Goal: Information Seeking & Learning: Learn about a topic

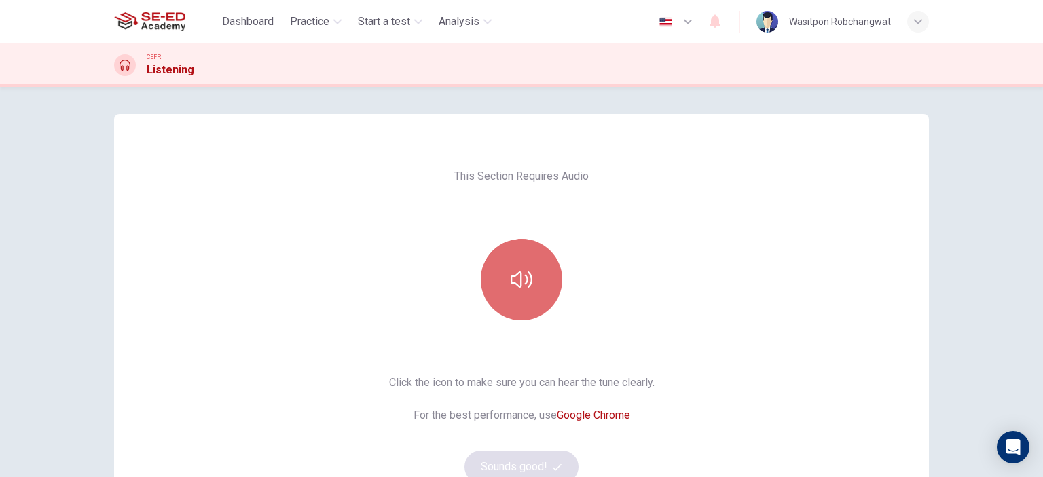
click at [528, 278] on icon "button" at bounding box center [522, 280] width 22 height 16
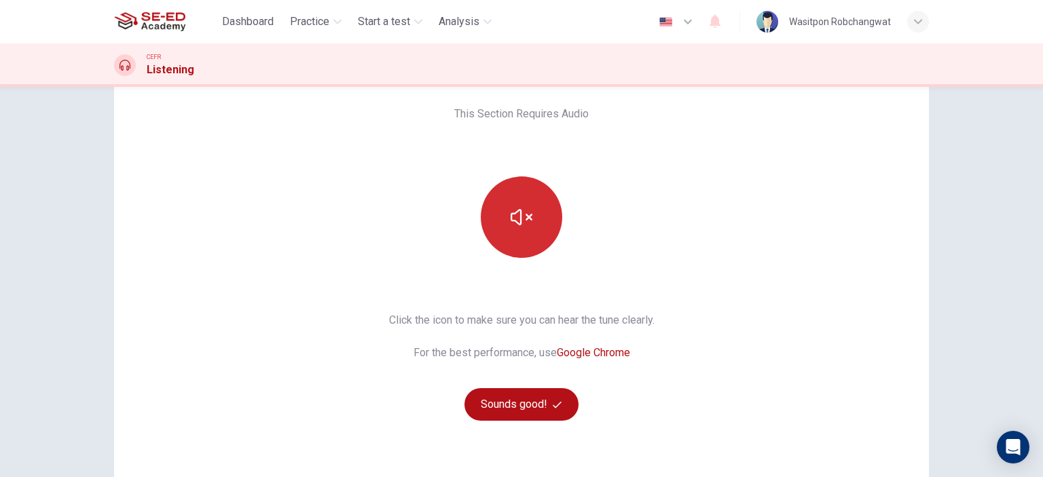
scroll to position [68, 0]
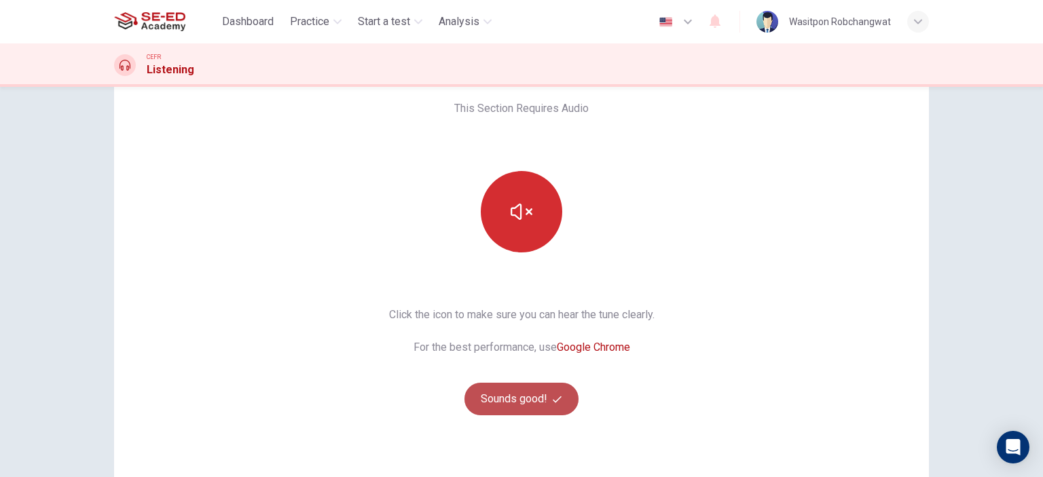
click at [539, 399] on button "Sounds good!" at bounding box center [521, 399] width 114 height 33
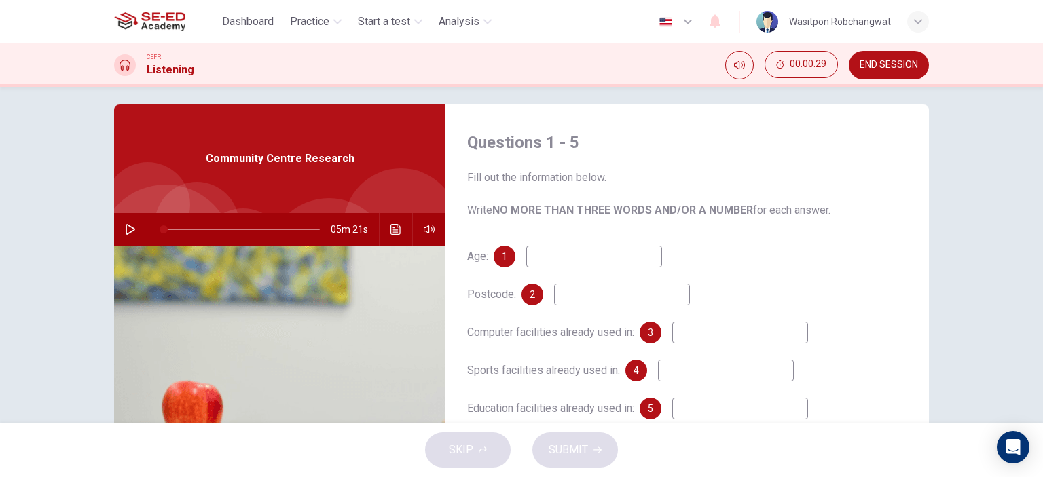
scroll to position [0, 0]
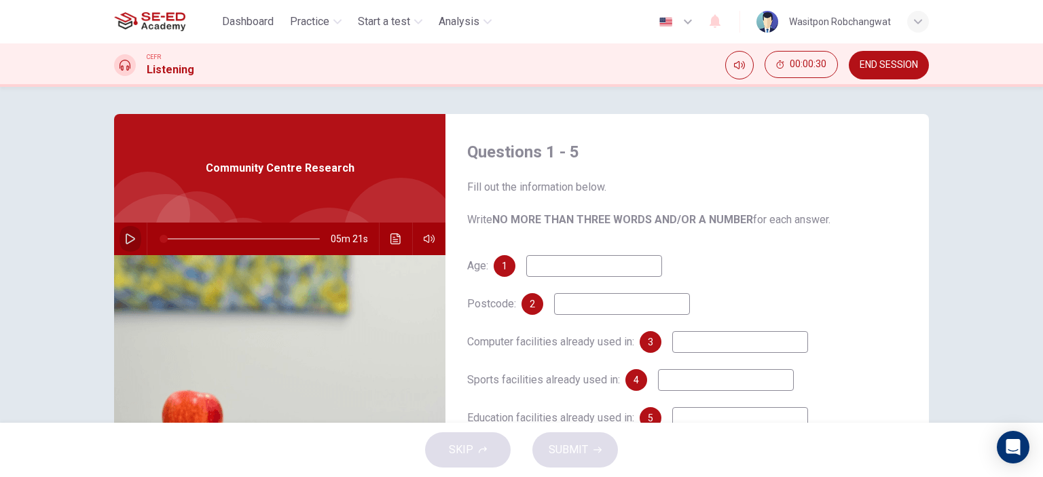
click at [128, 238] on icon "button" at bounding box center [130, 239] width 11 height 11
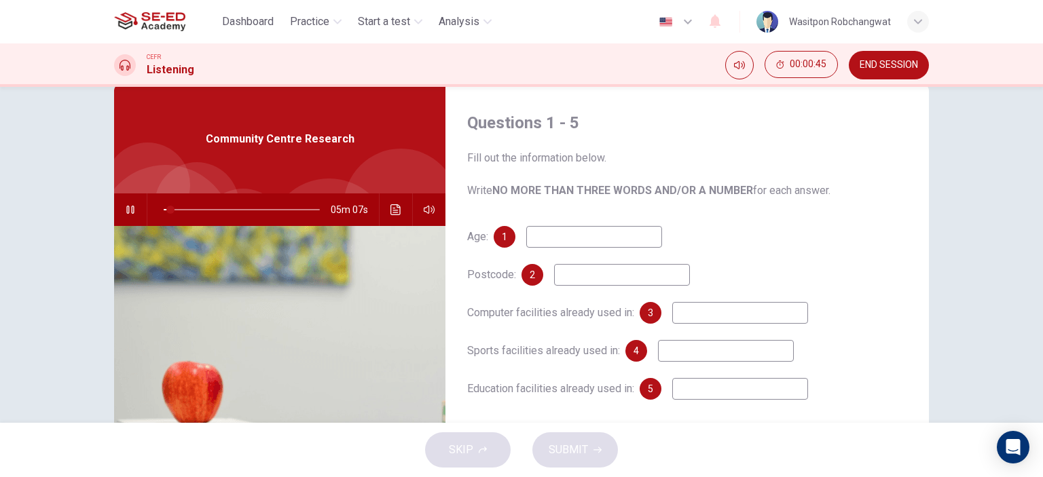
scroll to position [68, 0]
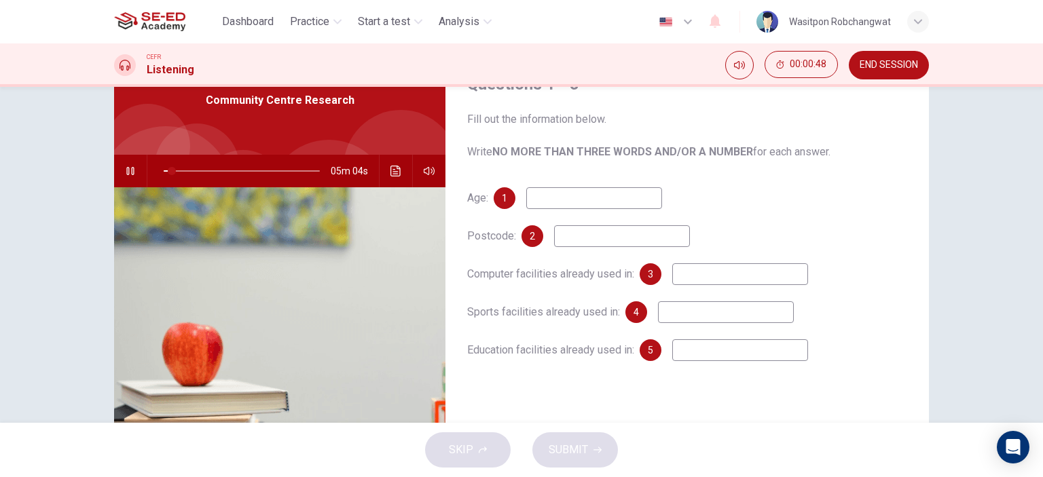
click at [570, 202] on input at bounding box center [594, 198] width 136 height 22
type input "14"
type input "1"
type input "14"
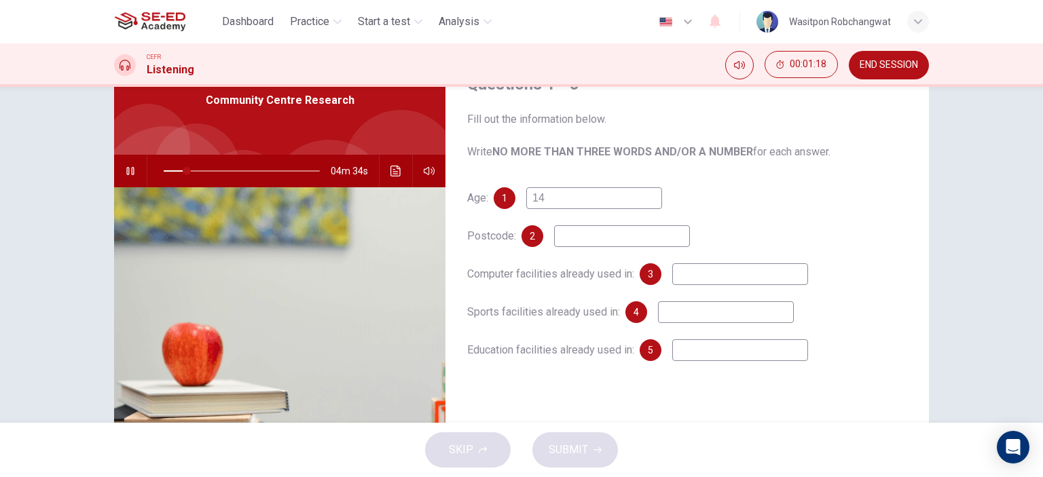
type input "15"
type input "14"
click at [608, 240] on input at bounding box center [622, 236] width 136 height 22
drag, startPoint x: 184, startPoint y: 171, endPoint x: 168, endPoint y: 171, distance: 15.6
click at [169, 171] on span at bounding box center [173, 171] width 8 height 8
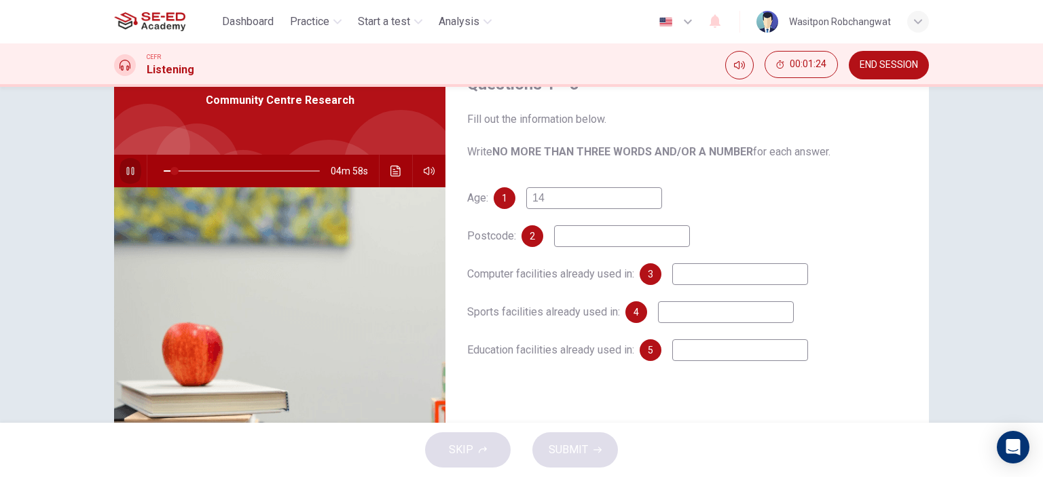
click at [127, 170] on icon "button" at bounding box center [130, 171] width 11 height 11
click at [128, 170] on icon "button" at bounding box center [130, 171] width 11 height 11
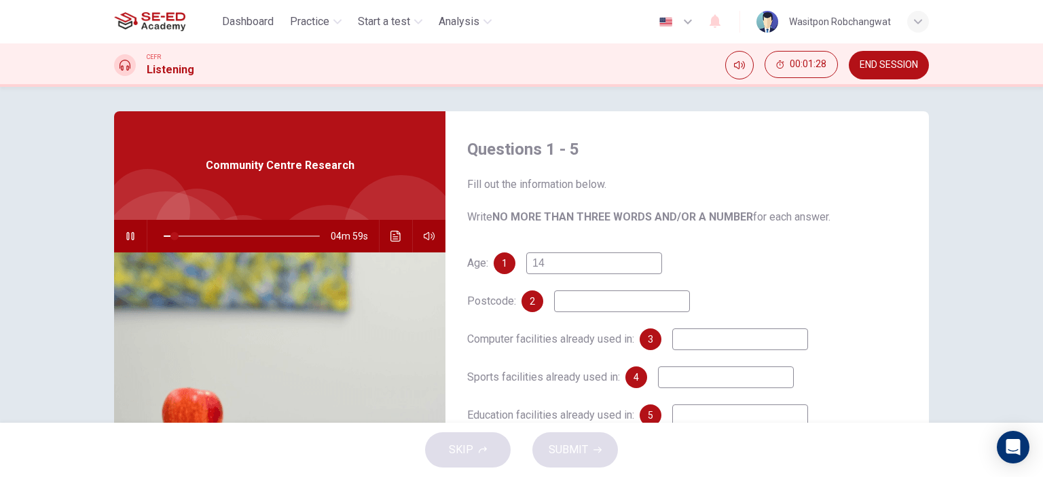
scroll to position [0, 0]
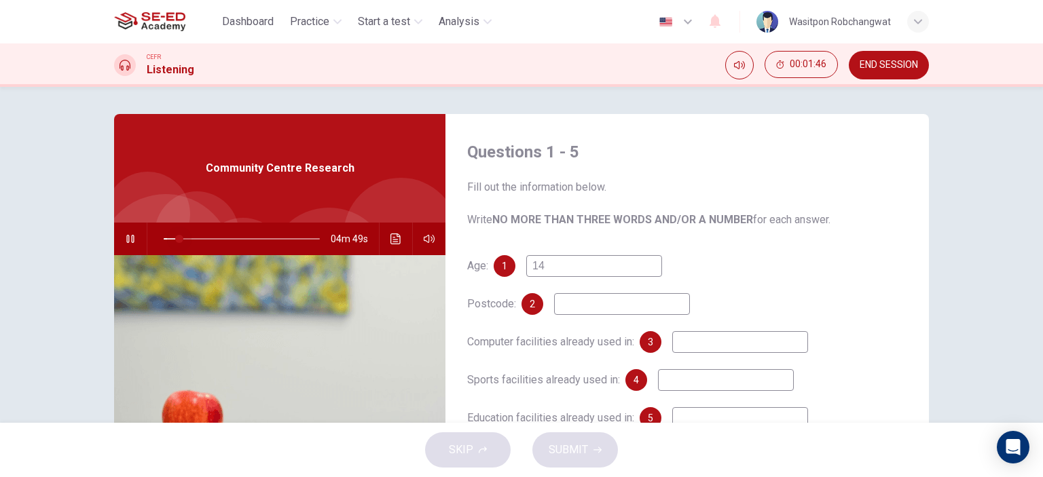
click at [175, 238] on span at bounding box center [179, 239] width 8 height 8
click at [175, 238] on span at bounding box center [178, 239] width 8 height 8
click at [174, 240] on span at bounding box center [178, 239] width 8 height 8
drag, startPoint x: 543, startPoint y: 263, endPoint x: 502, endPoint y: 263, distance: 40.7
click at [502, 263] on div "1 14" at bounding box center [578, 266] width 168 height 22
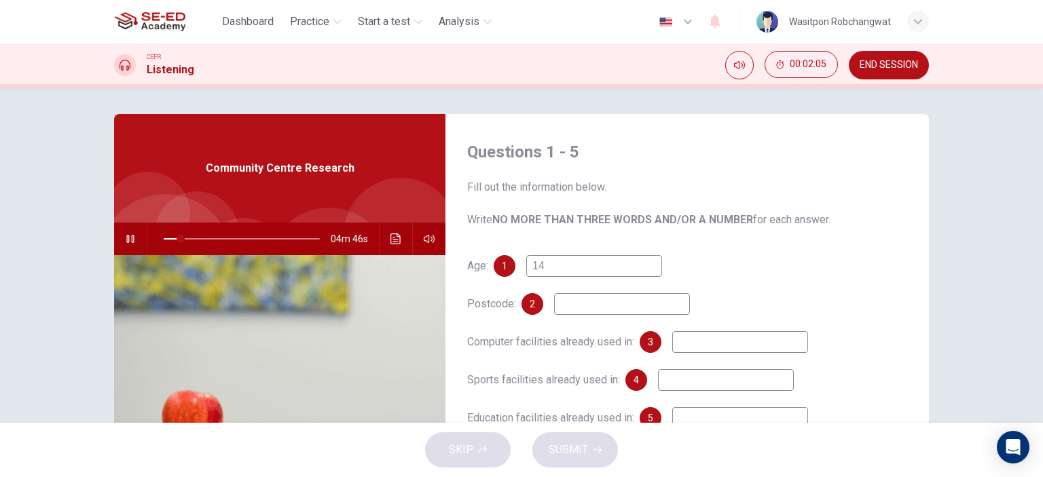
type input "11"
type input "20"
type input "15"
type input "20"
click at [598, 305] on input at bounding box center [622, 304] width 136 height 22
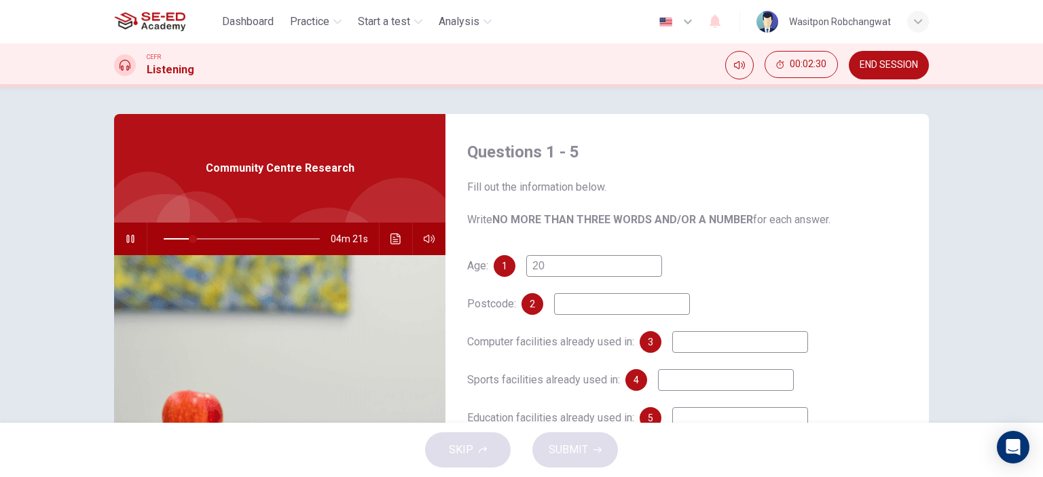
scroll to position [68, 0]
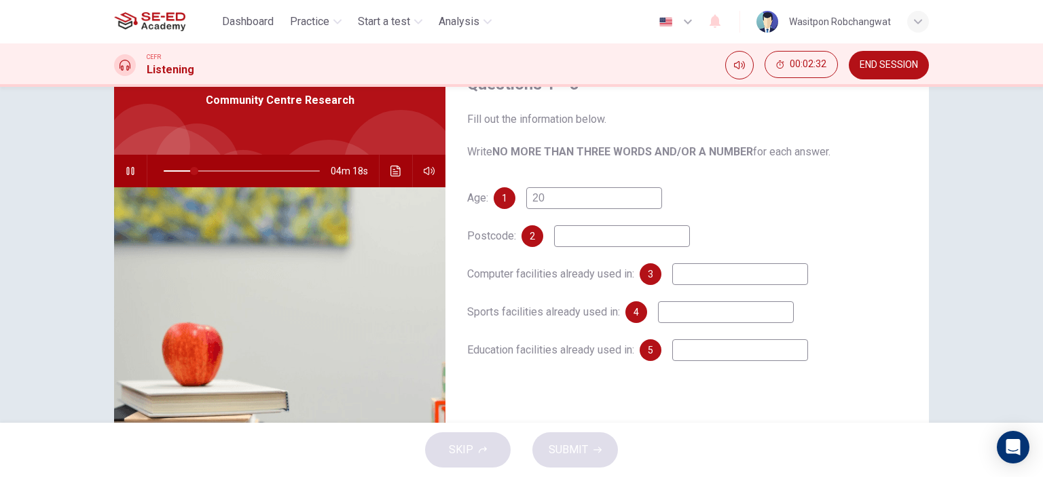
click at [662, 238] on input at bounding box center [622, 236] width 136 height 22
drag, startPoint x: 548, startPoint y: 202, endPoint x: 562, endPoint y: 203, distance: 13.6
click at [513, 204] on div "1 20" at bounding box center [578, 198] width 168 height 22
type input "25"
type input "59"
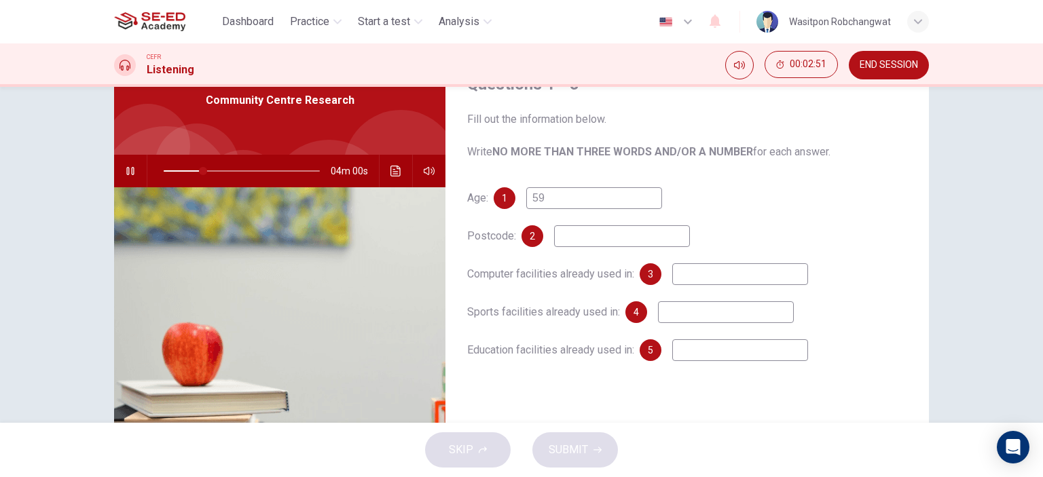
type input "26"
type input "59"
click at [576, 244] on input at bounding box center [622, 236] width 136 height 22
type input "27"
type input "8"
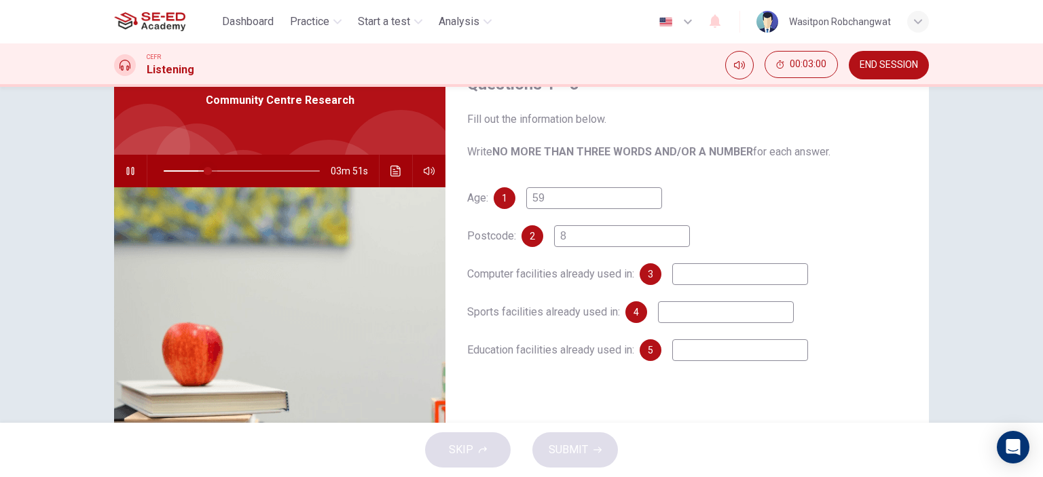
type input "28"
type input "8"
click at [200, 170] on span at bounding box center [204, 171] width 8 height 8
click at [668, 240] on input "8" at bounding box center [622, 236] width 136 height 22
type input "27"
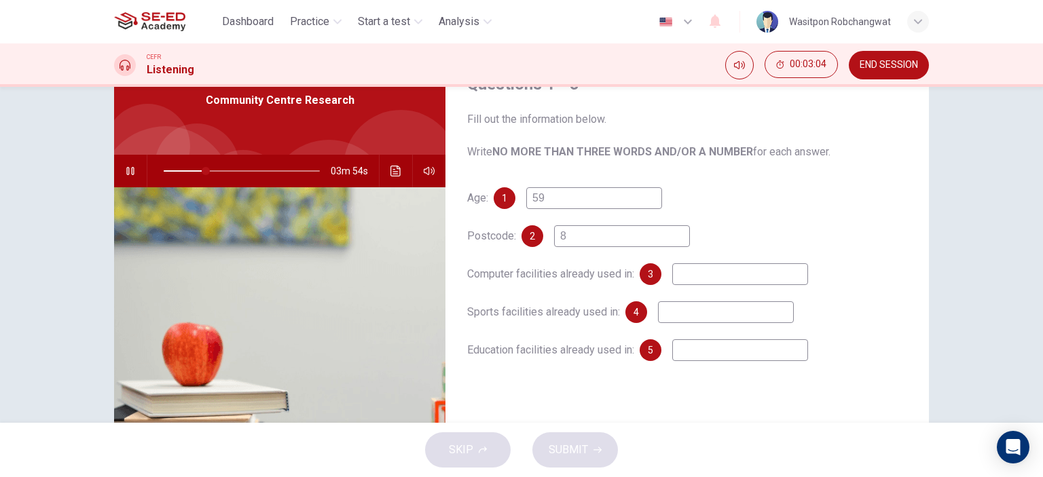
type input "8A"
type input "28"
type input "8AS"
type input "28"
type input "8ASp"
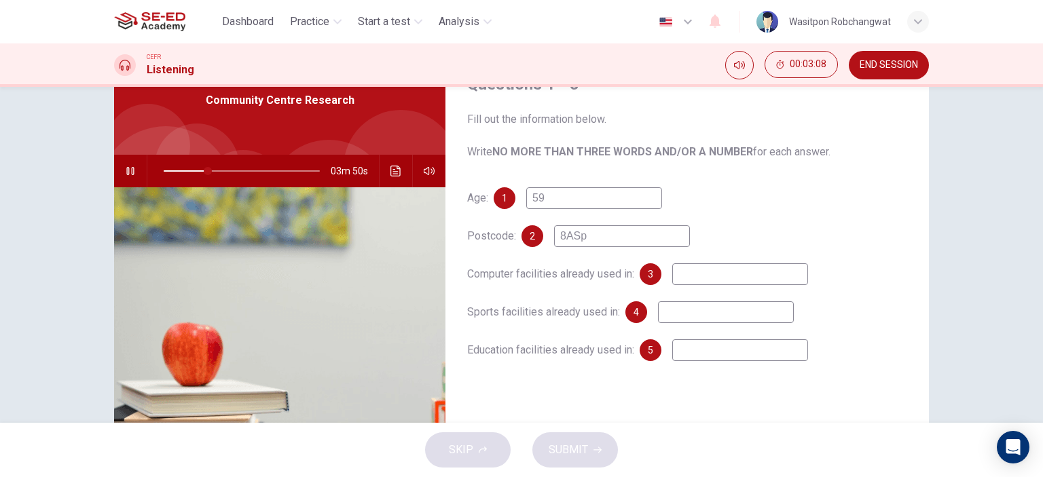
type input "28"
type input "8ASp7"
type input "29"
type input "8AS"
type input "29"
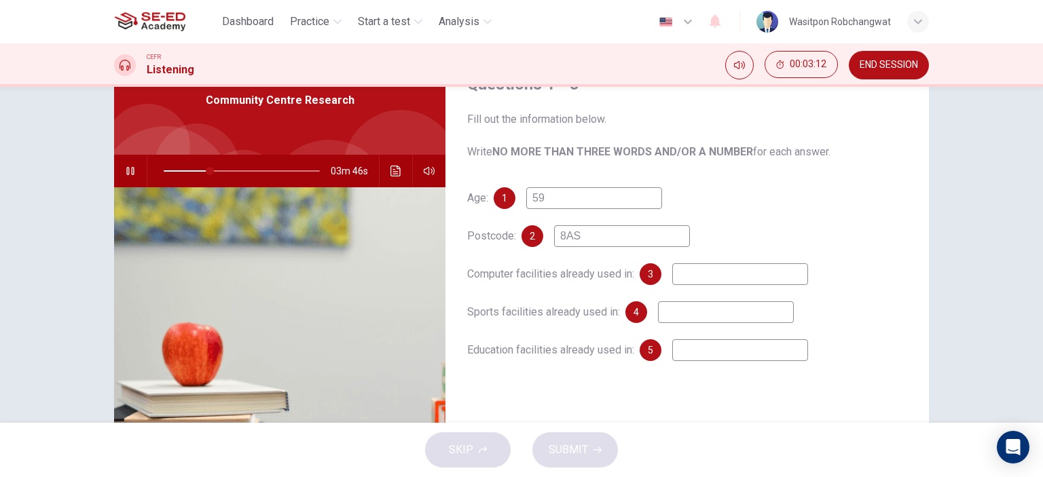
type input "8ASs"
type input "30"
type input "8ASsup"
click at [583, 236] on input "8ASsup" at bounding box center [622, 236] width 136 height 22
type input "32"
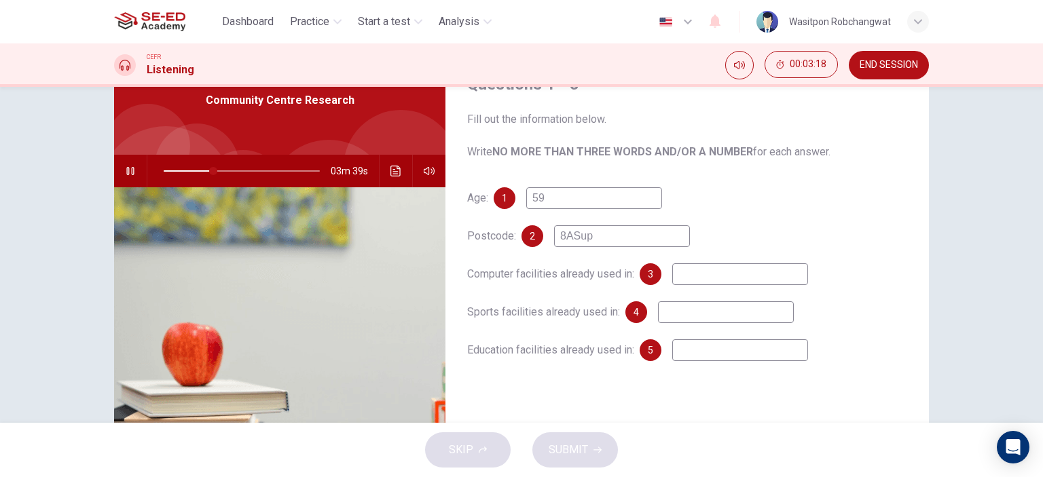
type input "8AS7up"
click at [602, 238] on input "8AS7up" at bounding box center [622, 236] width 136 height 22
type input "32"
type input "8AS7"
type input "33"
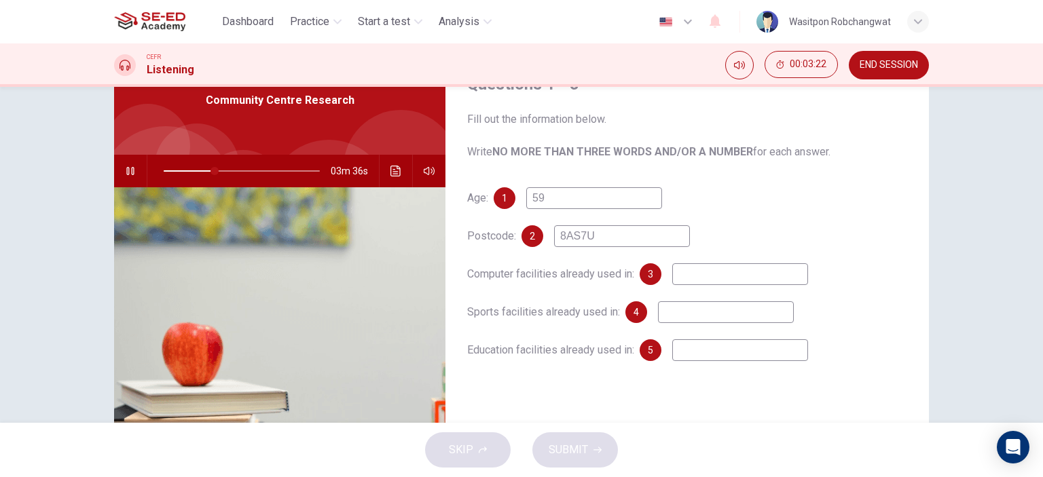
type input "8AS7UP"
type input "33"
type input "8AS7UP"
click at [211, 173] on span at bounding box center [215, 171] width 8 height 8
click at [579, 238] on input "8AS7UP" at bounding box center [622, 236] width 136 height 22
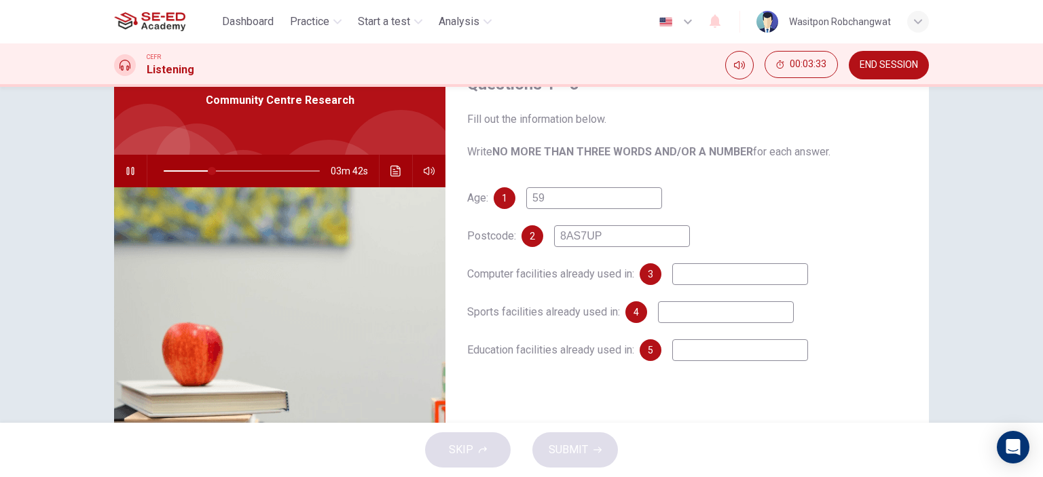
click at [562, 236] on input "8AS7UP" at bounding box center [622, 236] width 136 height 22
type input "31"
type input "HAS7UP"
click at [576, 236] on input "HAS7UP" at bounding box center [622, 236] width 136 height 22
click at [580, 236] on input "HAS7UP" at bounding box center [622, 236] width 136 height 22
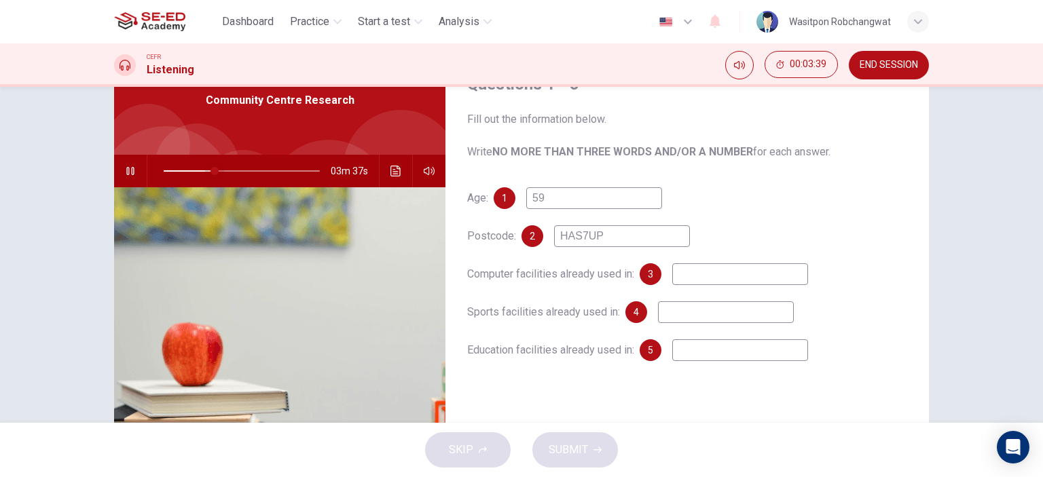
type input "33"
type input "HAS7UP"
click at [210, 170] on span at bounding box center [214, 171] width 8 height 8
click at [717, 273] on input at bounding box center [740, 274] width 136 height 22
click at [202, 169] on span at bounding box center [242, 171] width 156 height 19
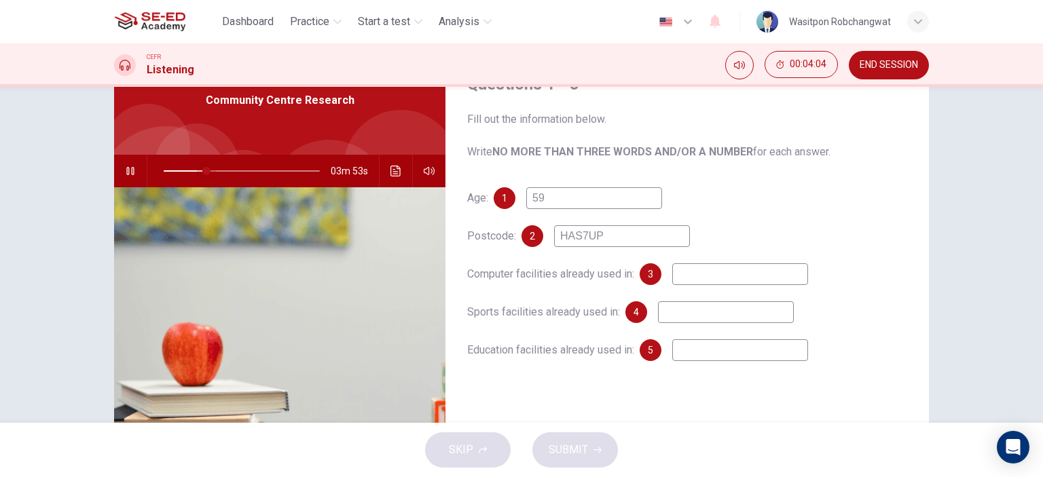
click at [202, 168] on span at bounding box center [206, 171] width 8 height 8
click at [557, 200] on input "59" at bounding box center [594, 198] width 136 height 22
click at [703, 274] on input at bounding box center [740, 274] width 136 height 22
type input "42"
type input "lib"
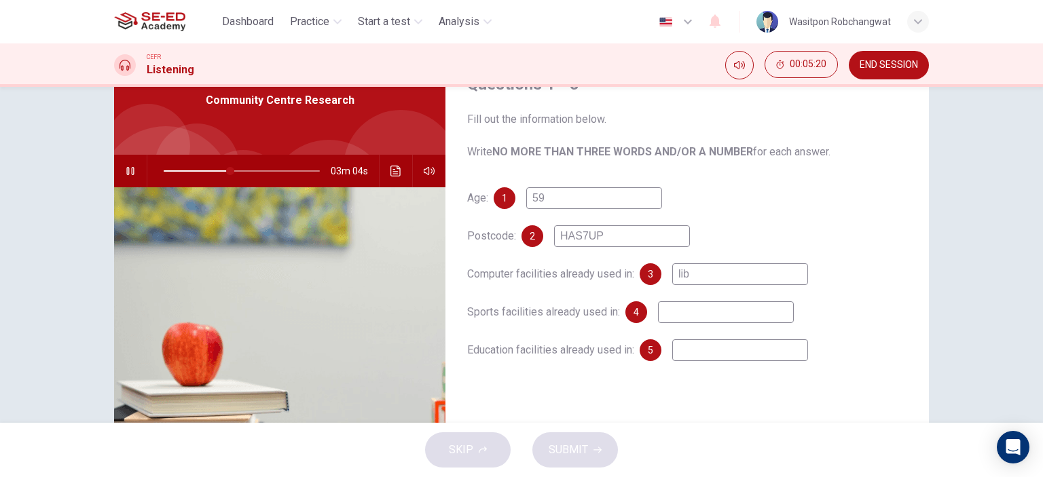
type input "43"
type input "libra"
type input "43"
type input "library"
type input "43"
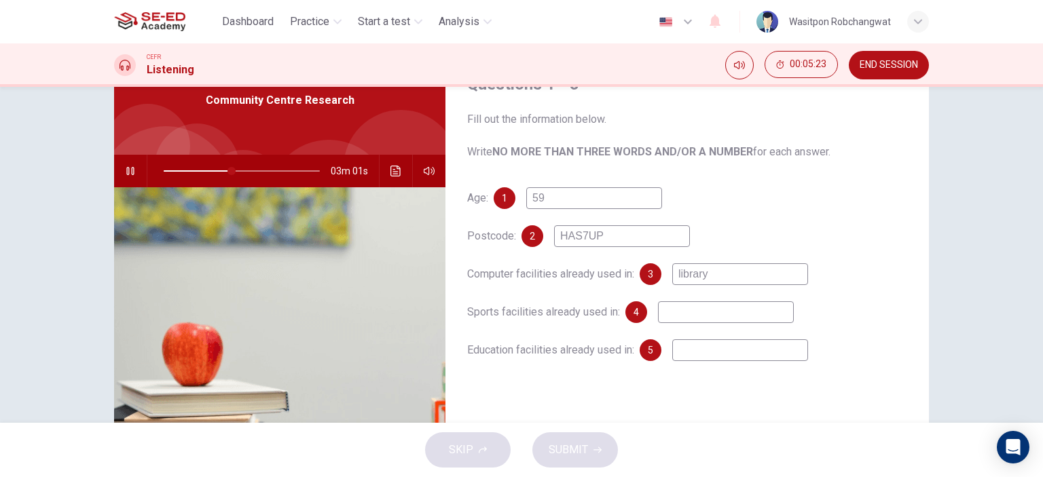
type input "library"
click at [680, 309] on input at bounding box center [726, 312] width 136 height 22
type input "45"
type input "sw"
type input "46"
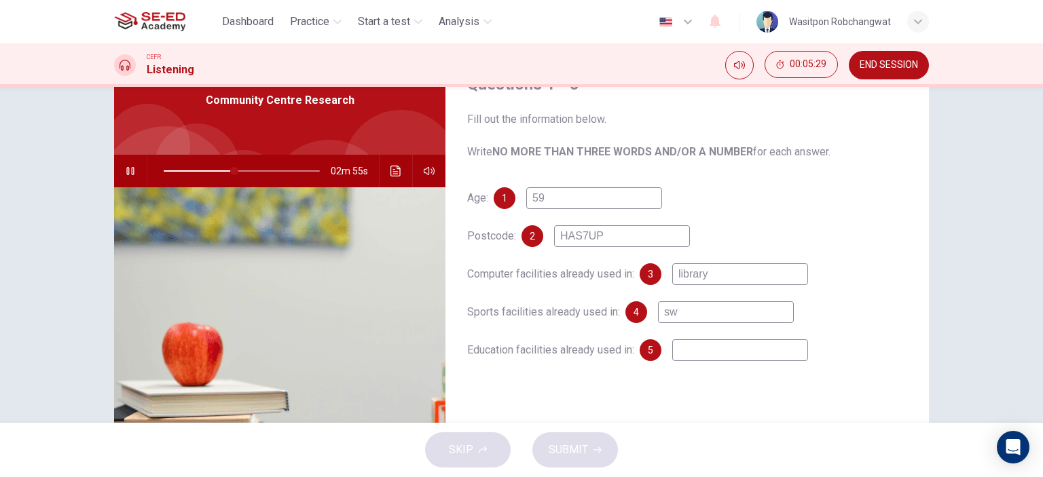
type input "swm"
type input "46"
type input "swi"
type input "46"
type input "[PERSON_NAME]"
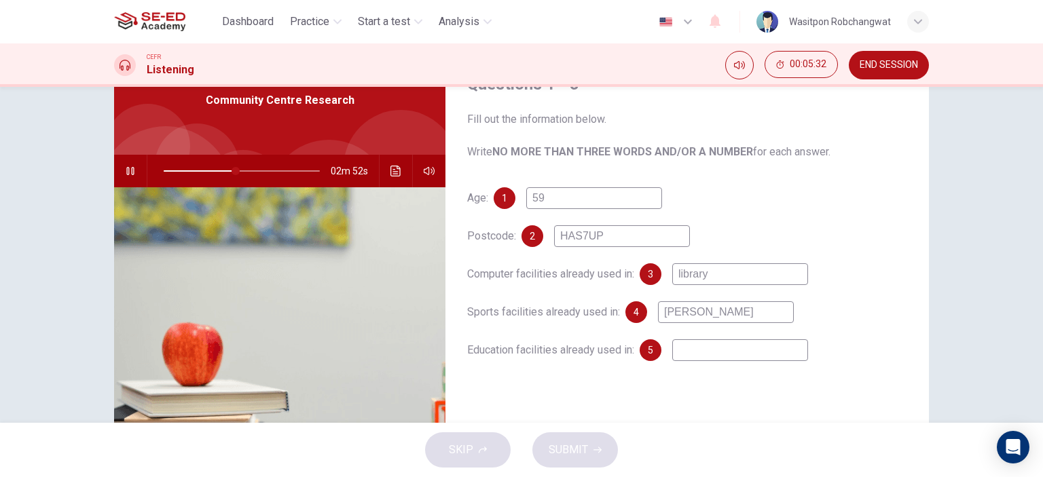
type input "47"
type input "swimmim"
type input "47"
type input "swimmimg"
type input "47"
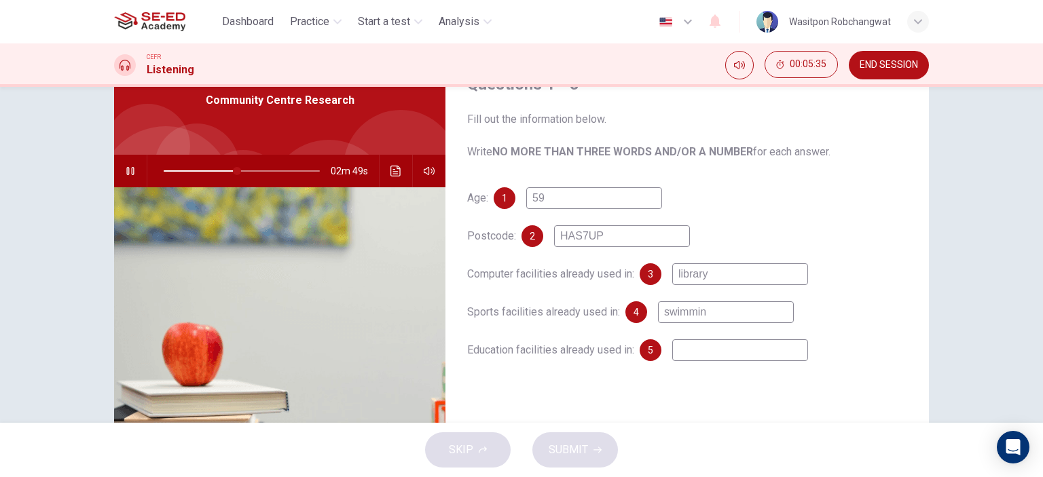
type input "swimming"
type input "47"
type input "swimming"
click at [760, 348] on input at bounding box center [740, 350] width 136 height 22
type input "48"
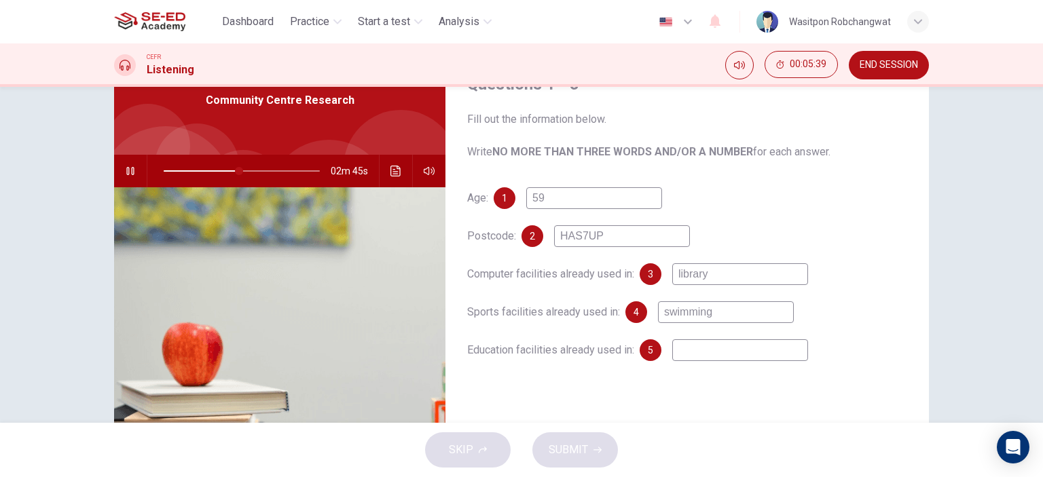
type input "s"
type input "48"
type input "sp"
type input "49"
type input "spa"
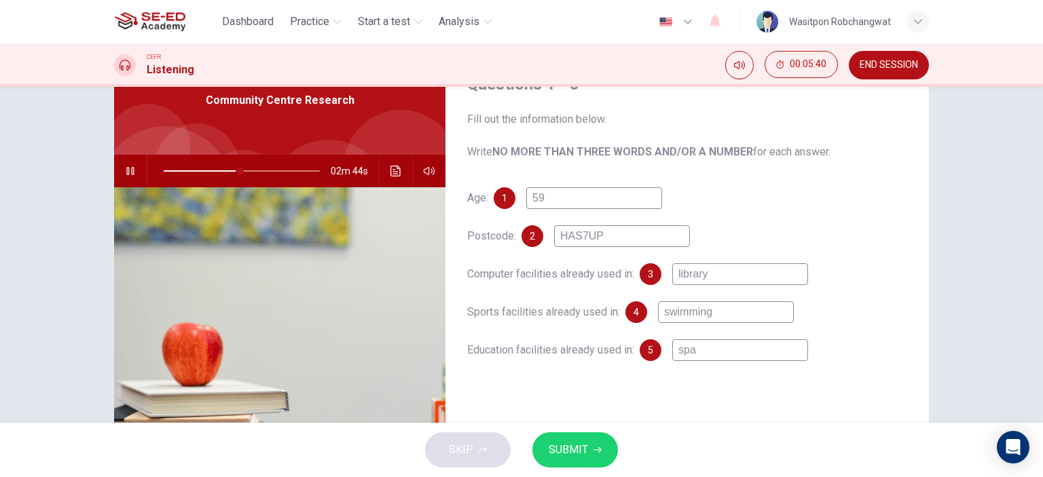
type input "49"
type input "span"
type input "49"
type input "spani"
type input "50"
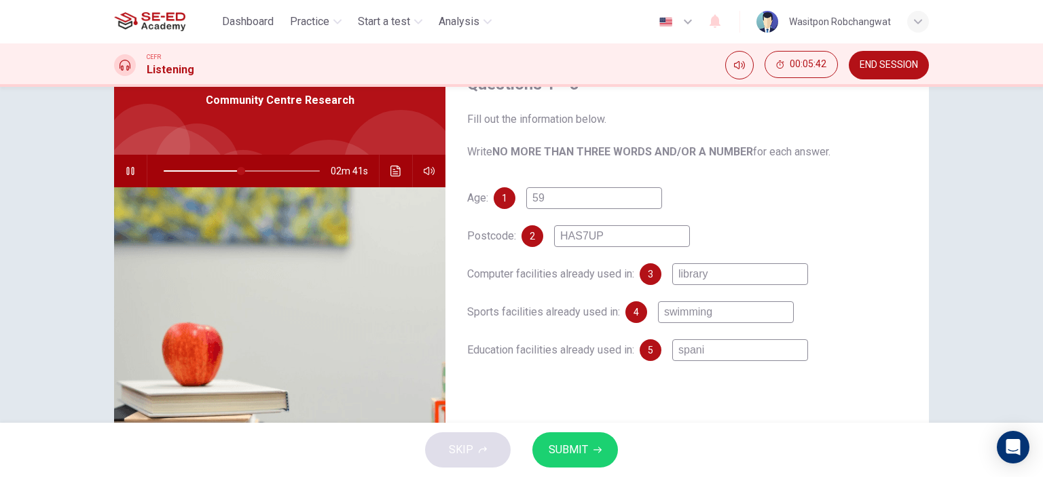
type input "spanis"
type input "50"
type input "spanish"
type input "50"
type input "spanish"
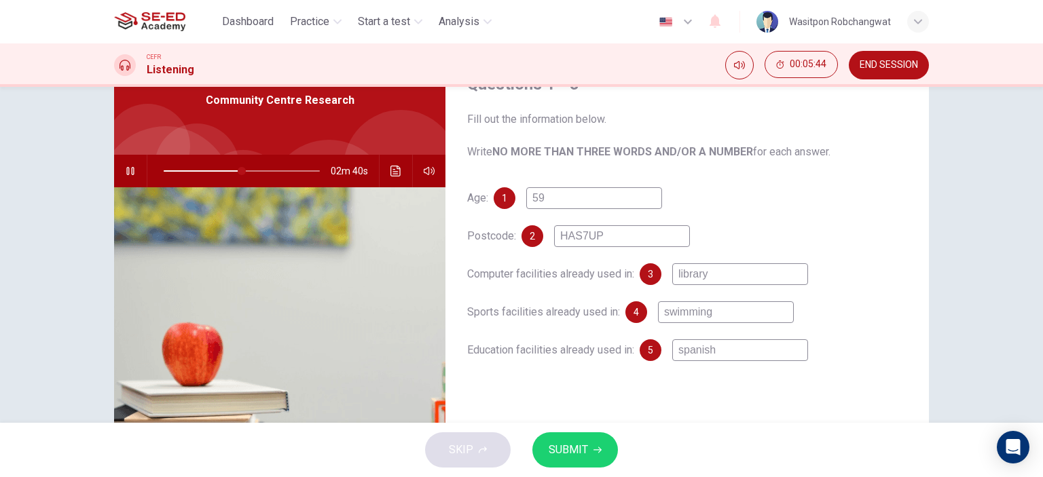
type input "50"
type input "spanish c"
type input "50"
type input "spanish cl"
type input "51"
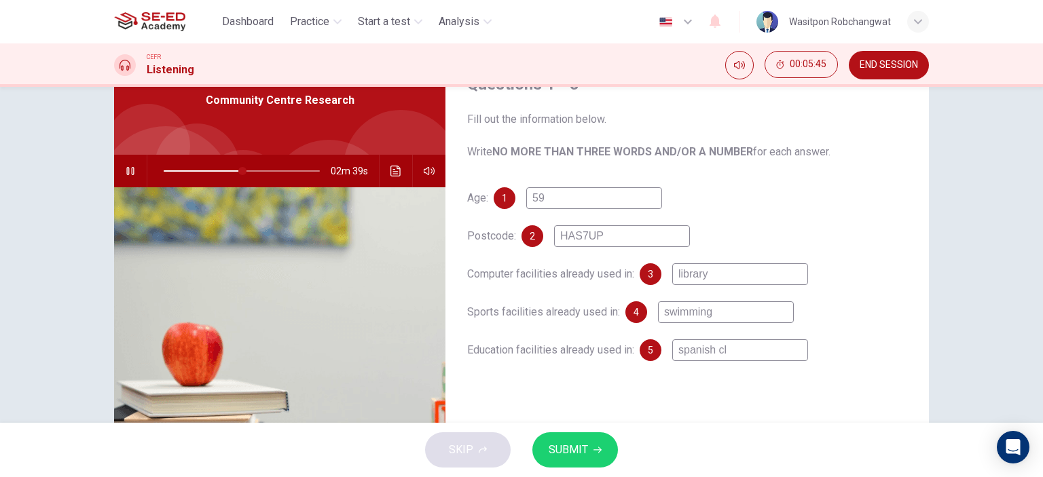
type input "spanish cla"
type input "51"
type input "spanish clas"
type input "51"
type input "spanish class"
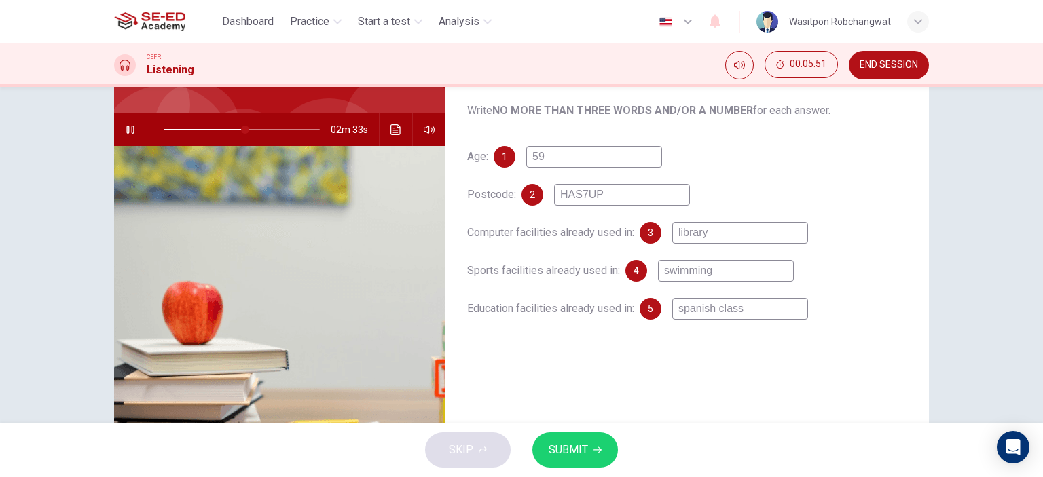
scroll to position [0, 0]
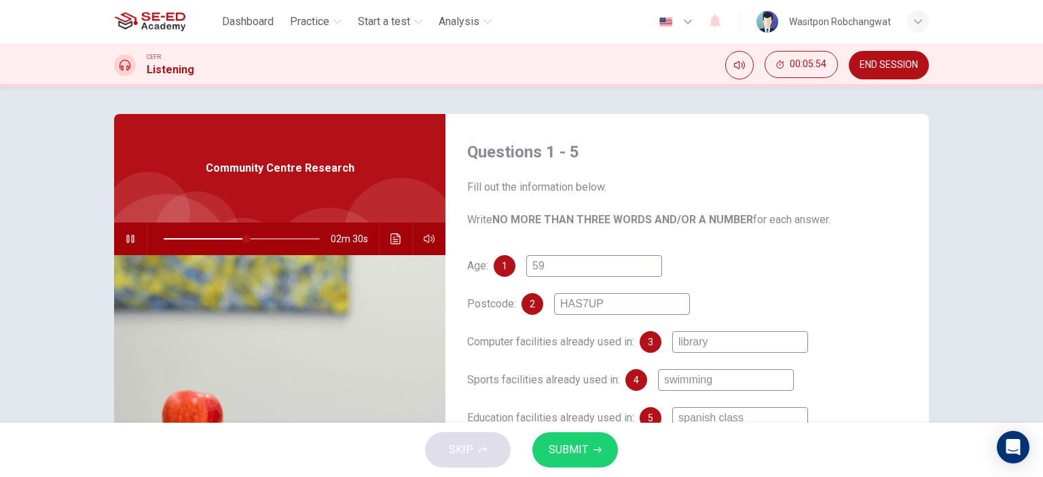
type input "53"
type input "spanish class"
click at [130, 238] on icon "button" at bounding box center [129, 239] width 7 height 8
click at [570, 450] on span "SUBMIT" at bounding box center [568, 450] width 39 height 19
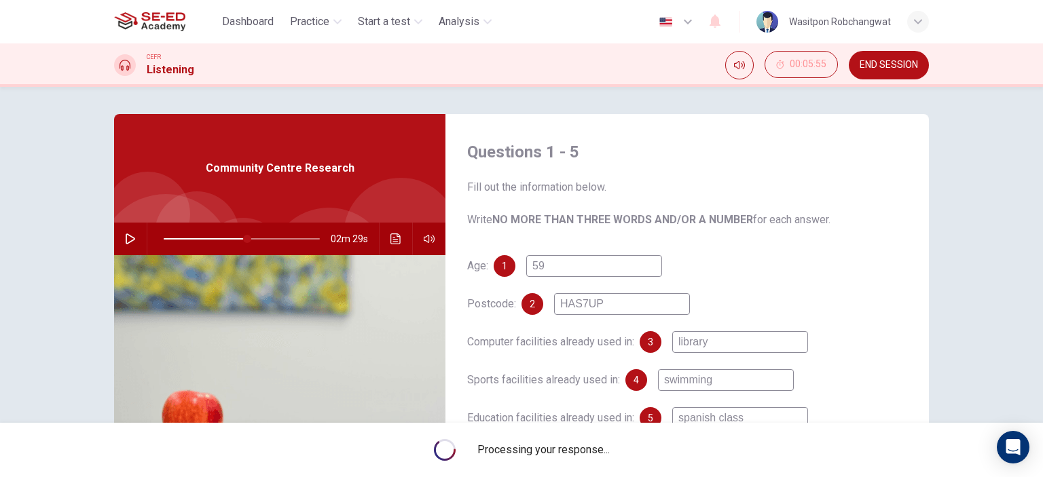
scroll to position [68, 0]
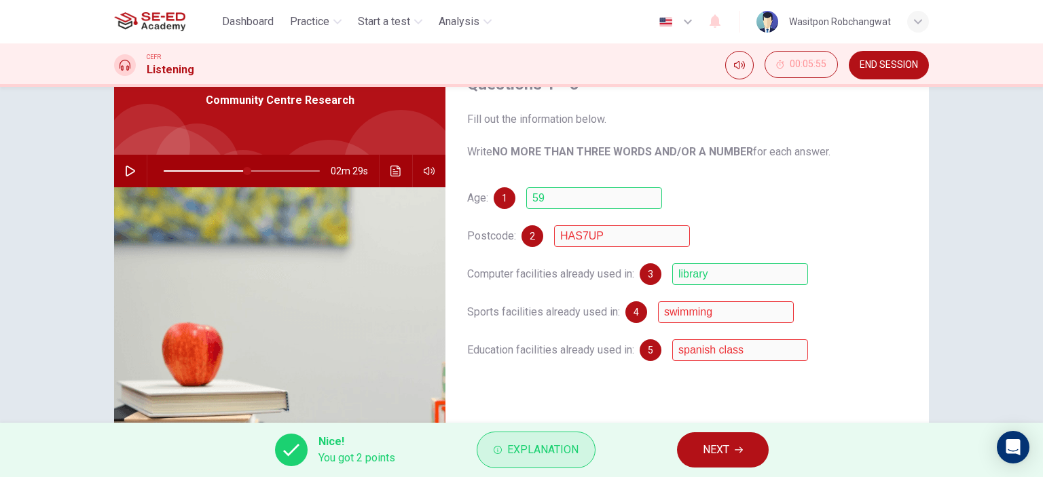
click at [543, 460] on button "Explanation" at bounding box center [536, 450] width 119 height 37
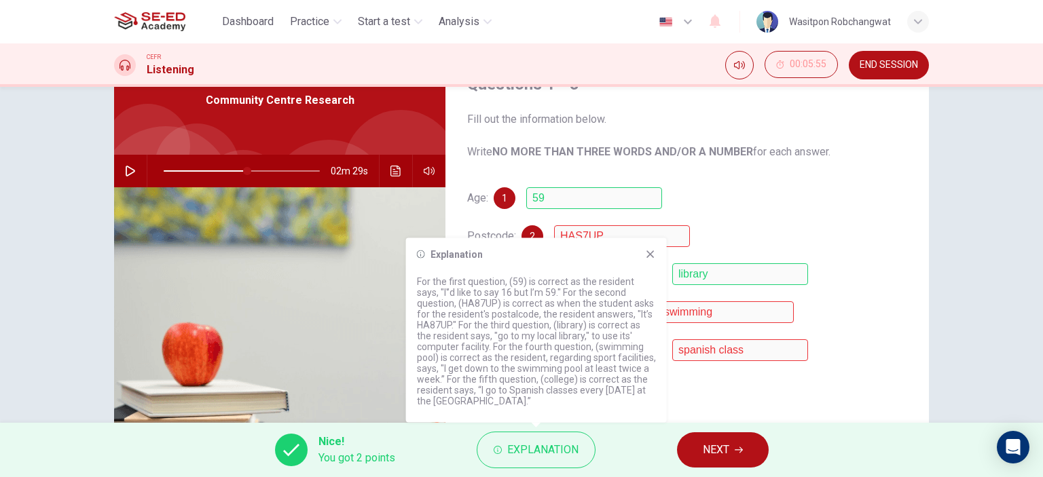
click at [651, 250] on icon at bounding box center [650, 254] width 11 height 11
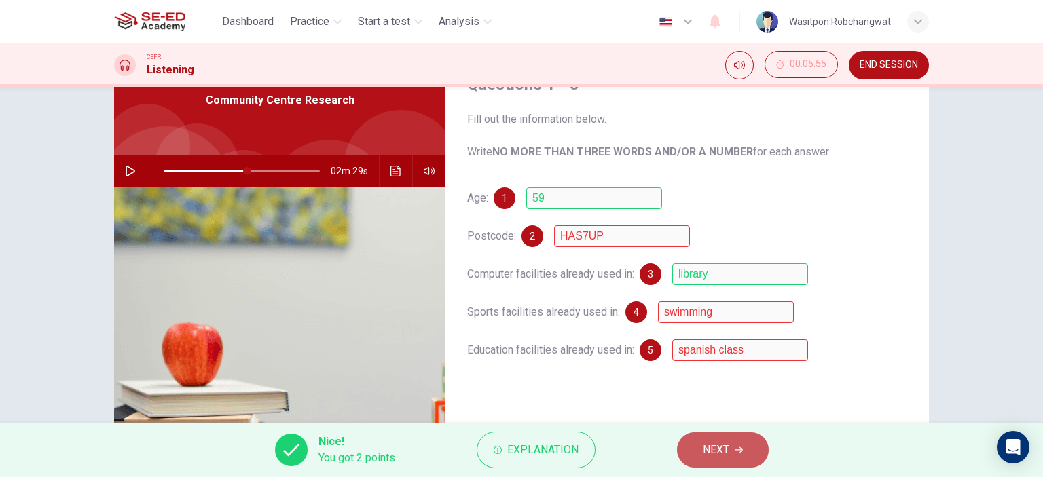
click at [718, 456] on span "NEXT" at bounding box center [716, 450] width 26 height 19
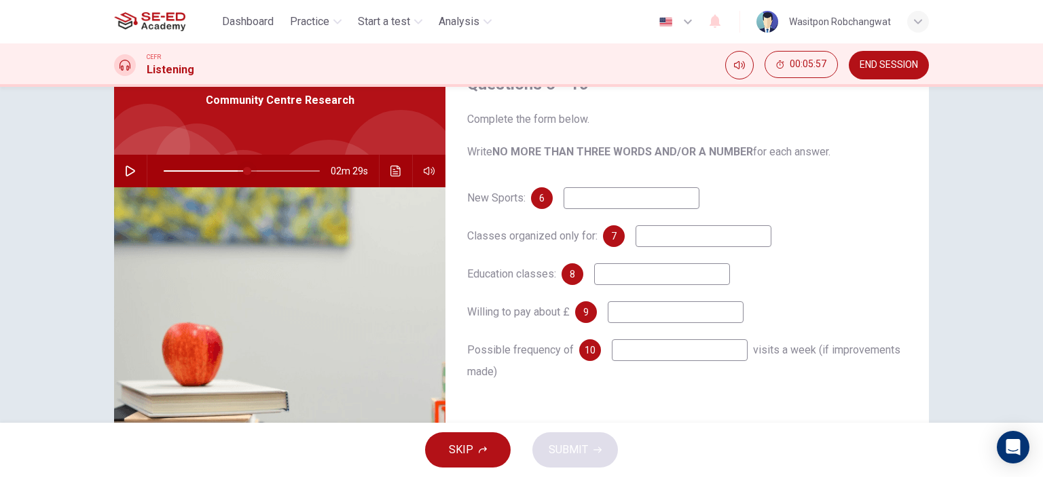
click at [243, 172] on span at bounding box center [247, 171] width 8 height 8
click at [133, 175] on button "button" at bounding box center [131, 171] width 22 height 33
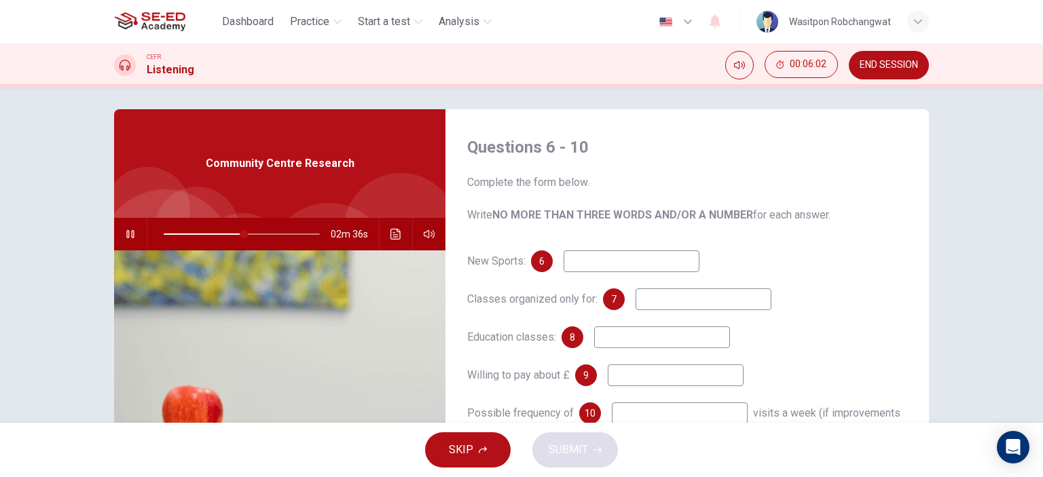
scroll to position [0, 0]
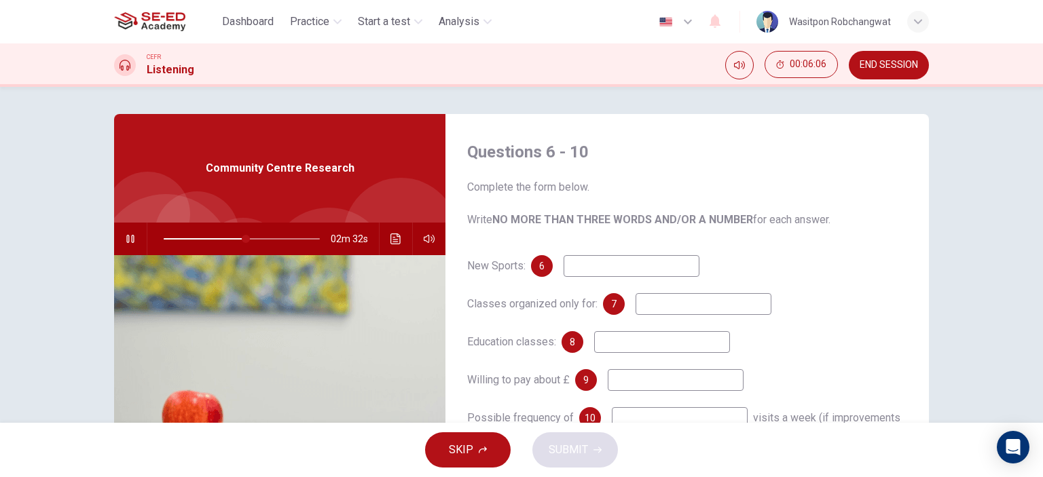
click at [609, 265] on input at bounding box center [632, 266] width 136 height 22
click at [615, 263] on input at bounding box center [632, 266] width 136 height 22
type input "62"
type input "yo"
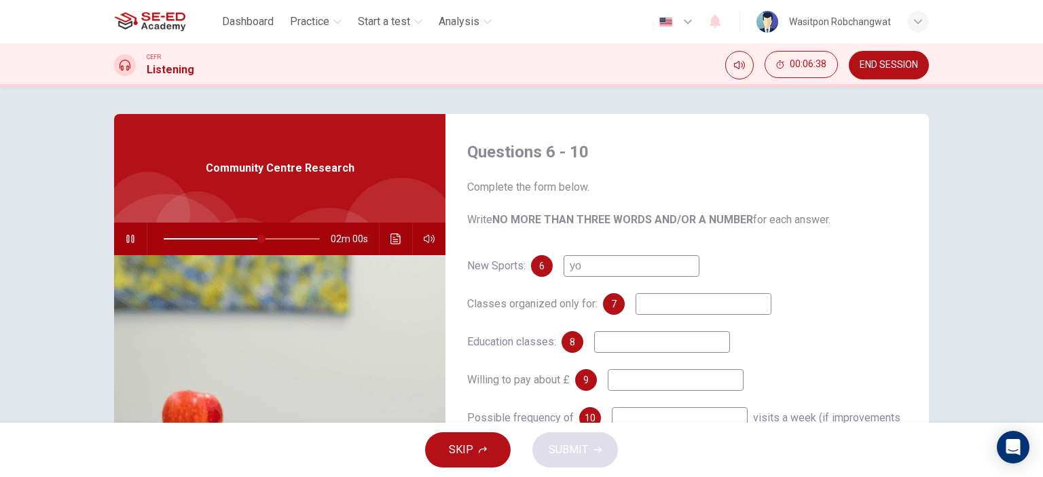
type input "63"
type input "yoga"
type input "63"
type input "yoga"
click at [668, 304] on input at bounding box center [704, 304] width 136 height 22
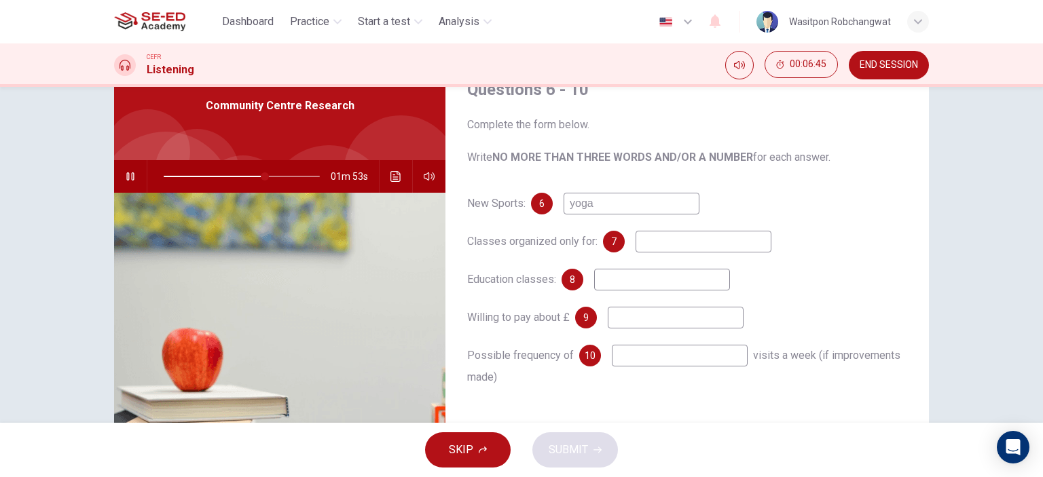
scroll to position [68, 0]
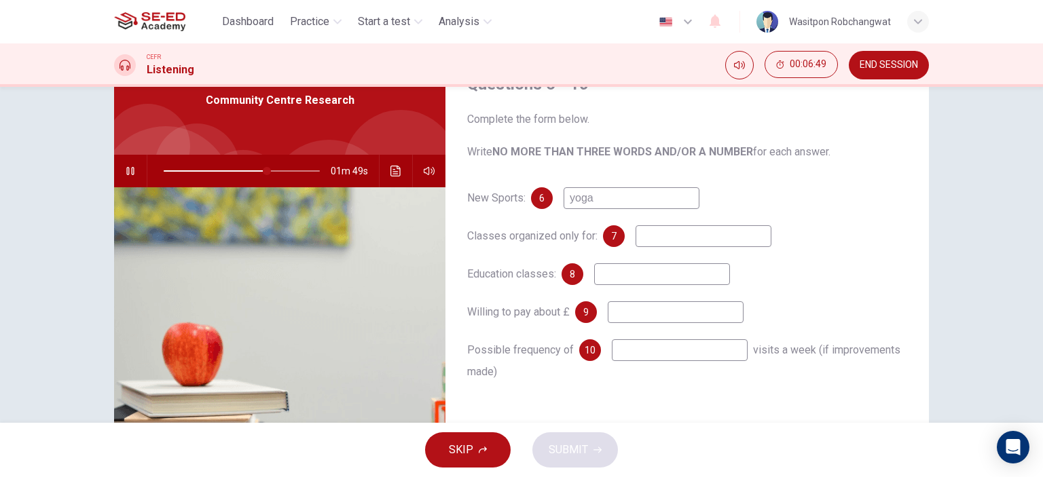
click at [689, 240] on input at bounding box center [704, 236] width 136 height 22
click at [271, 173] on span at bounding box center [275, 171] width 8 height 8
click at [697, 233] on input at bounding box center [704, 236] width 136 height 22
type input "71"
type input "pa"
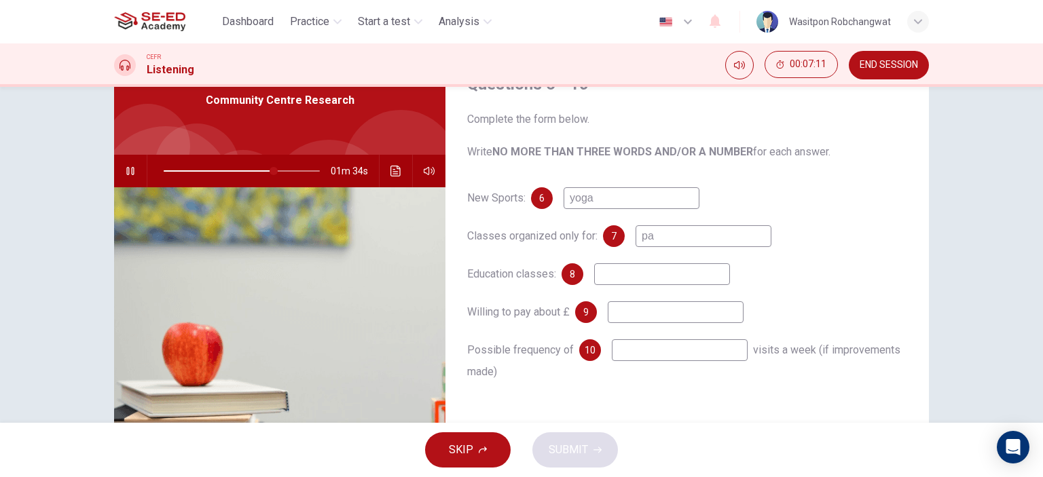
type input "71"
type input "pass"
type input "71"
type input "passioner"
type input "72"
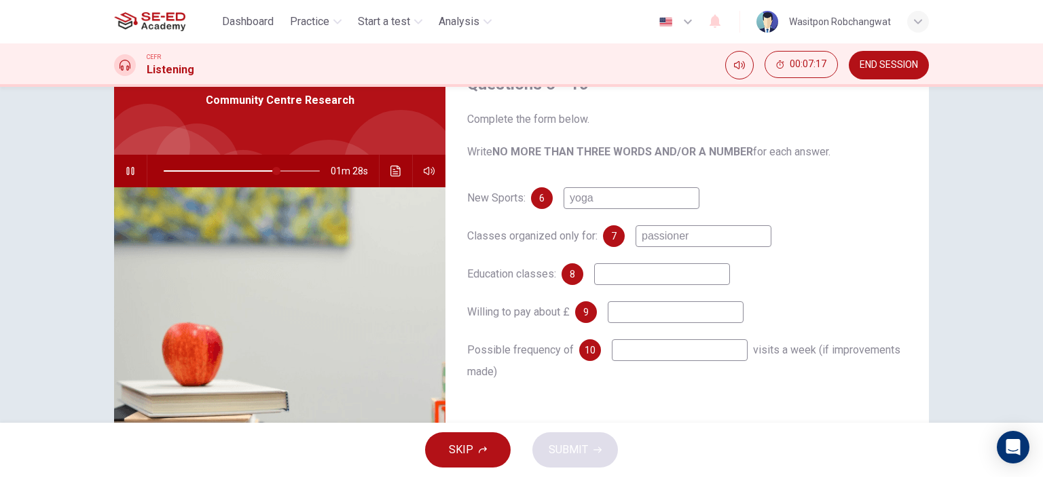
type input "passioner"
click at [664, 278] on input at bounding box center [662, 274] width 136 height 22
type input "79"
type input "lo"
type input "80"
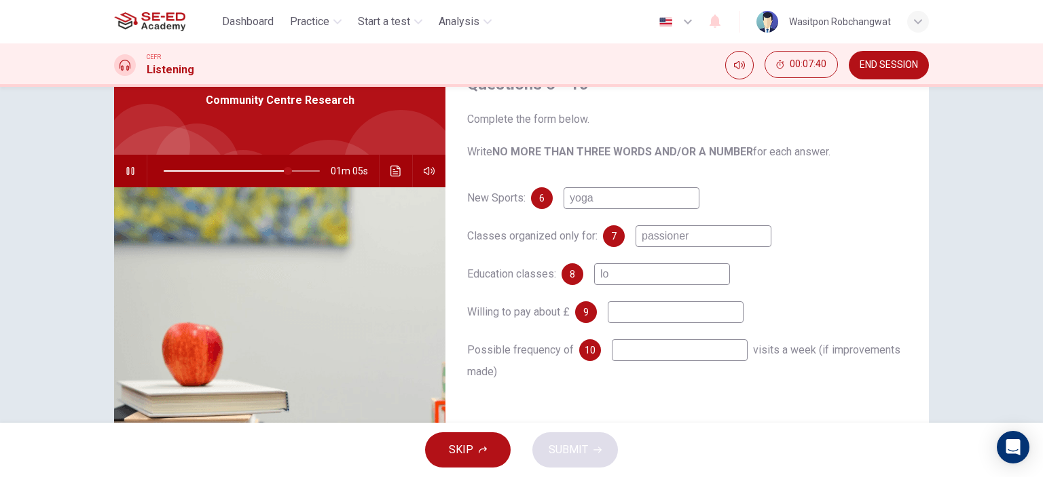
type input "l"
type input "c"
type input "80"
type input "craft"
type input "82"
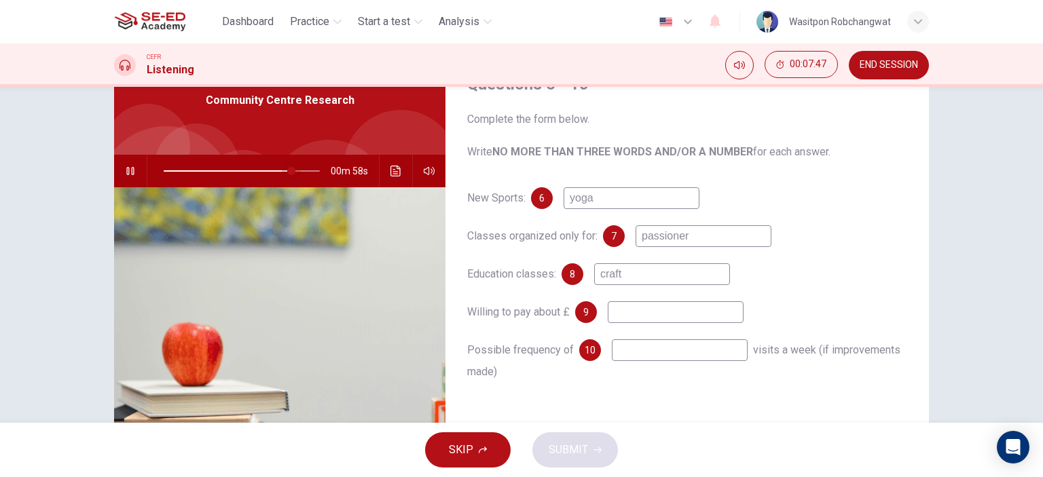
type input "craft"
click at [287, 171] on span at bounding box center [291, 171] width 8 height 8
drag, startPoint x: 613, startPoint y: 277, endPoint x: 589, endPoint y: 279, distance: 24.5
click at [589, 279] on div "8 craft" at bounding box center [646, 274] width 168 height 22
type input "80"
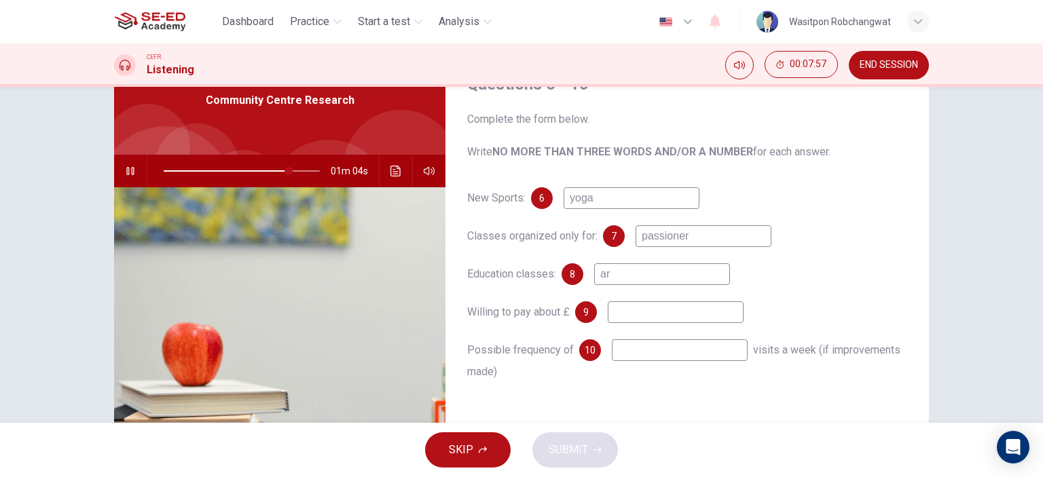
type input "art"
type input "80"
type input "arts"
type input "81"
type input "arts"
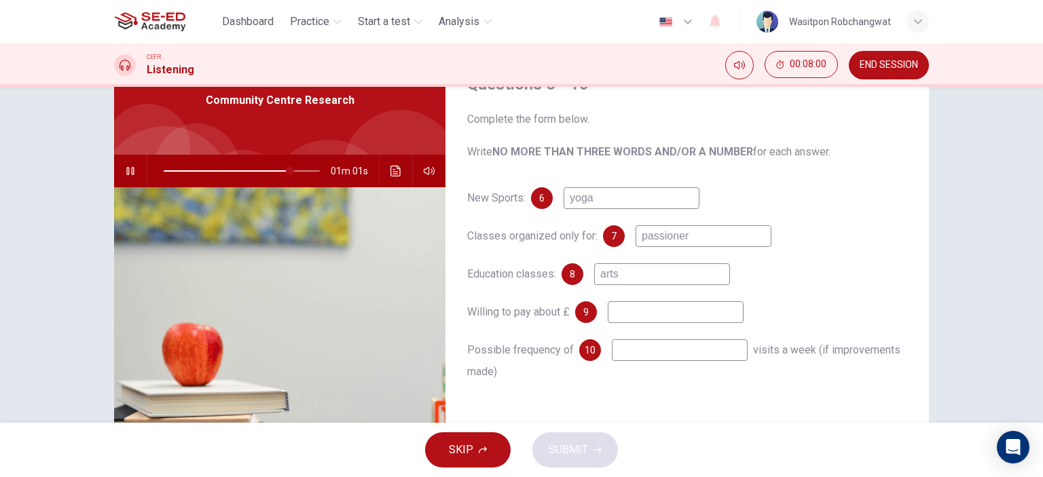
click at [629, 314] on input at bounding box center [676, 312] width 136 height 22
click at [627, 284] on input "arts" at bounding box center [662, 274] width 136 height 22
type input "82"
type input "art"
click at [621, 312] on input at bounding box center [676, 312] width 136 height 22
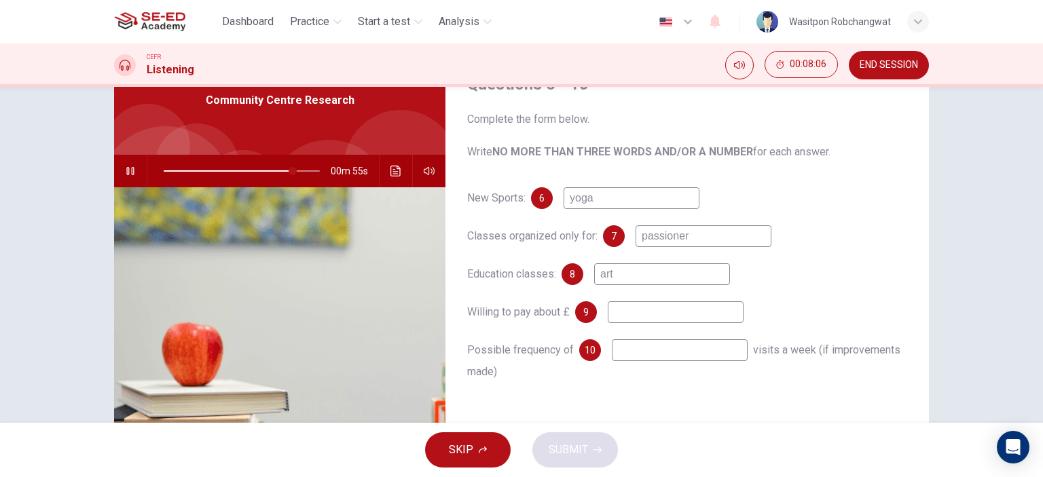
click at [619, 277] on input "art" at bounding box center [662, 274] width 136 height 22
type input "85"
type input "arts"
type input "85"
type input "arts"
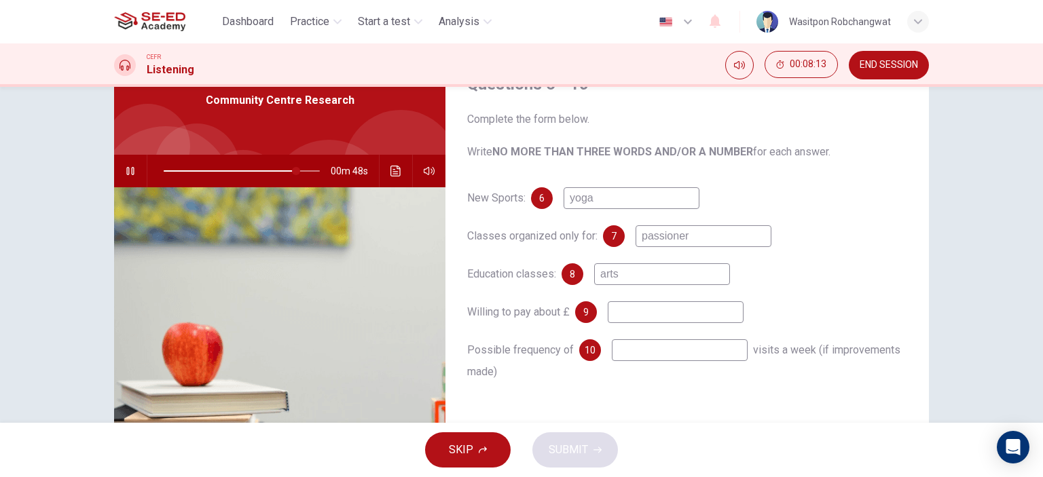
click at [634, 312] on input at bounding box center [676, 312] width 136 height 22
click at [640, 314] on input at bounding box center [676, 312] width 136 height 22
type input "90"
type input "2"
type input "92"
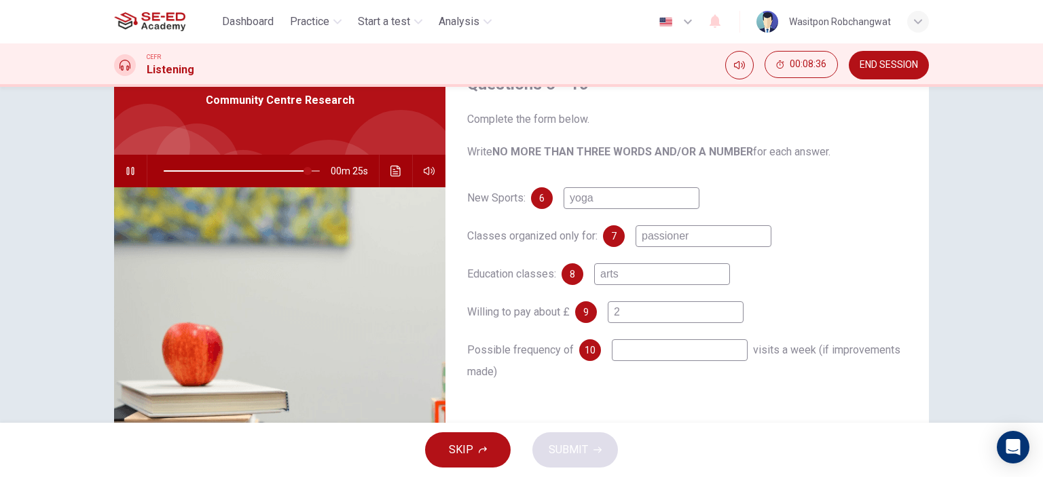
type input "2"
type input "92"
type input "2 po"
type input "93"
type input "2 pound"
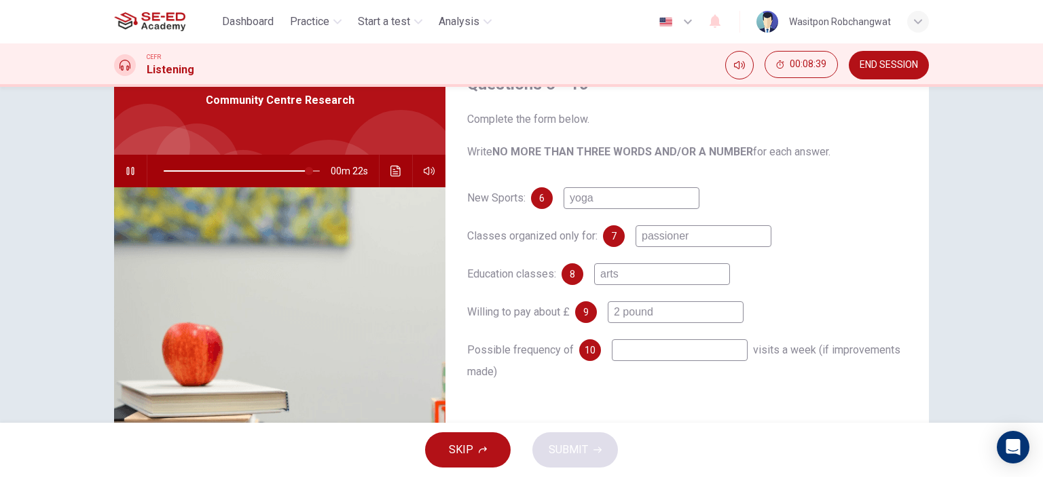
type input "93"
type input "2 pound"
click at [644, 359] on input at bounding box center [680, 350] width 136 height 22
click at [653, 316] on input "2 pound" at bounding box center [676, 312] width 136 height 22
type input "95"
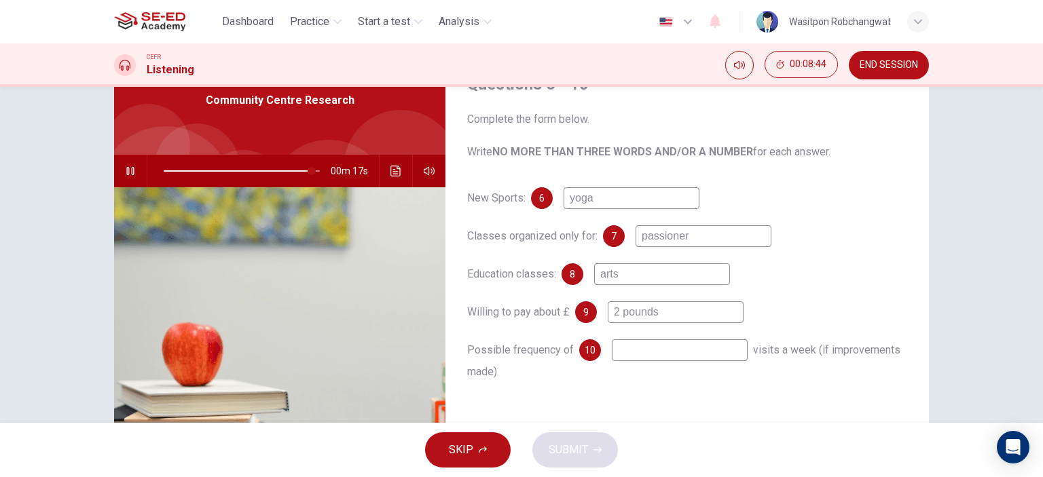
type input "2 pounds"
click at [661, 343] on input at bounding box center [680, 350] width 136 height 22
type input "96"
type input "3"
type input "0"
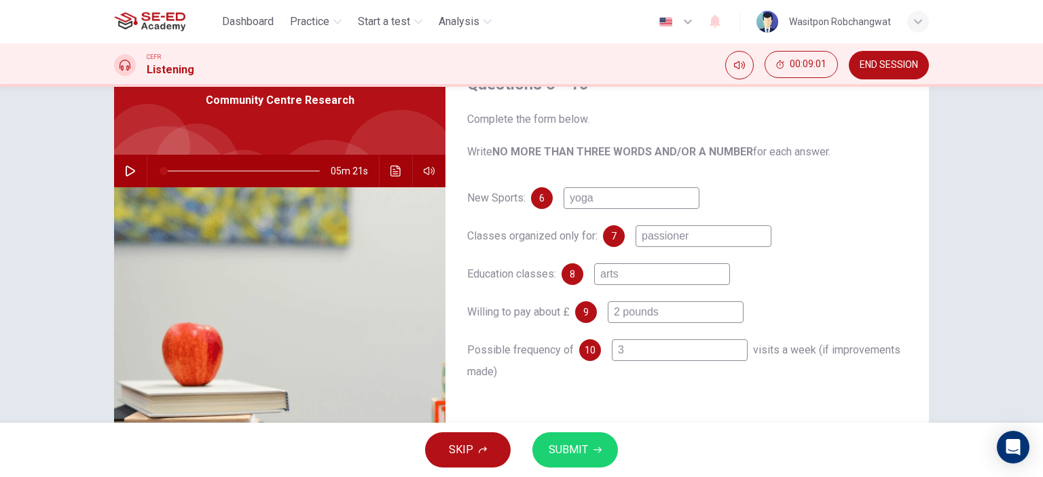
type input "3"
click at [578, 452] on span "SUBMIT" at bounding box center [568, 450] width 39 height 19
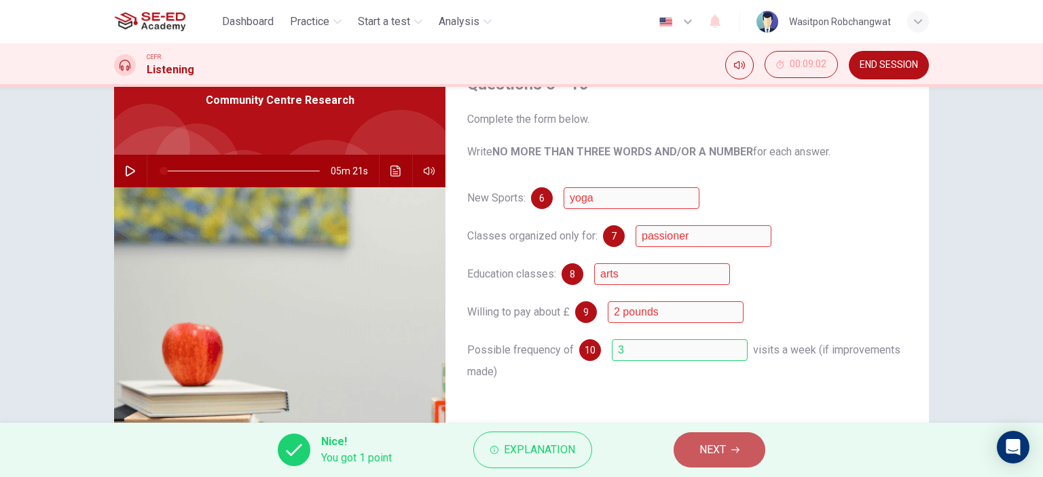
click at [739, 442] on button "NEXT" at bounding box center [720, 450] width 92 height 35
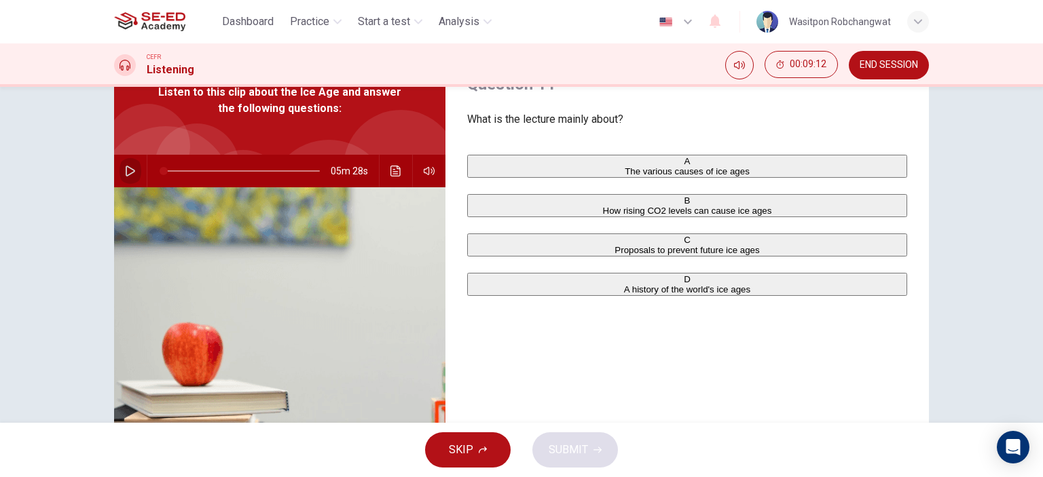
click at [133, 166] on button "button" at bounding box center [131, 171] width 22 height 33
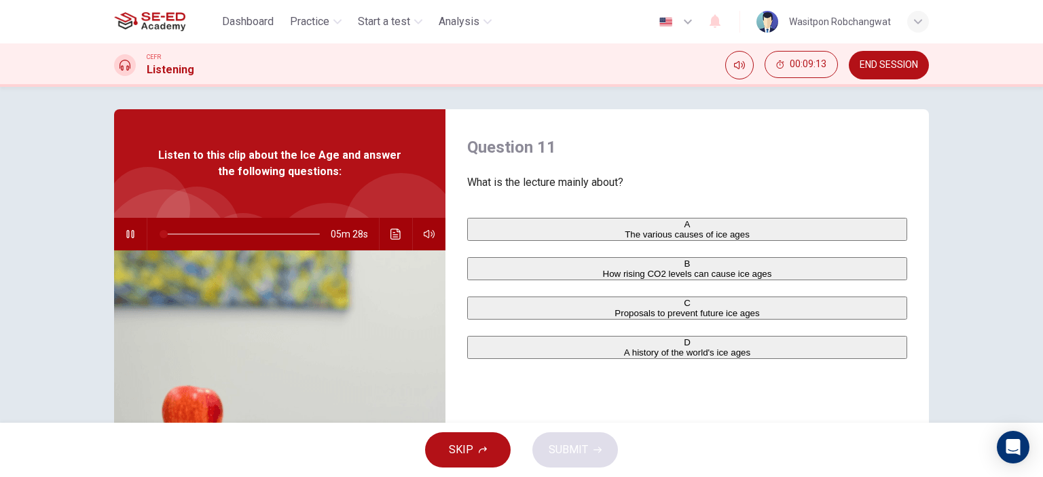
scroll to position [0, 0]
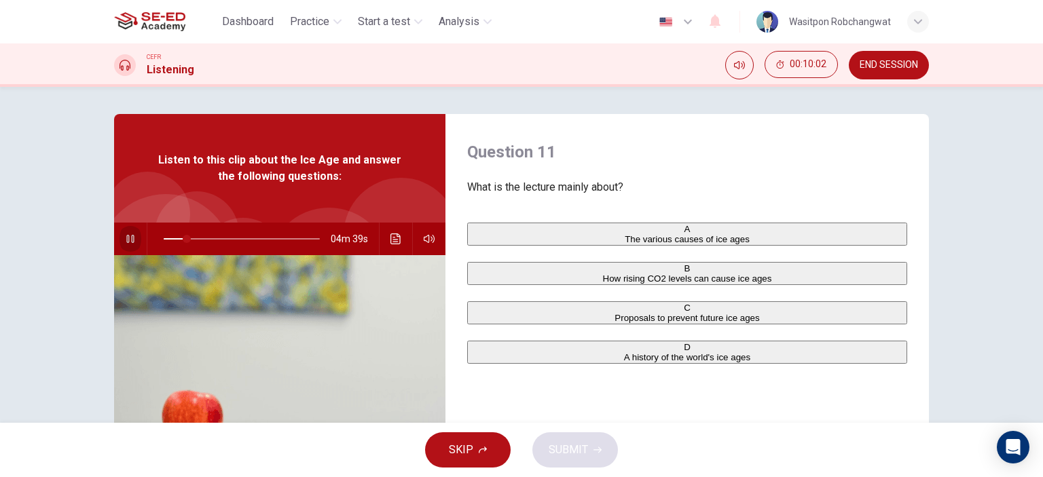
click at [128, 246] on button "button" at bounding box center [131, 239] width 22 height 33
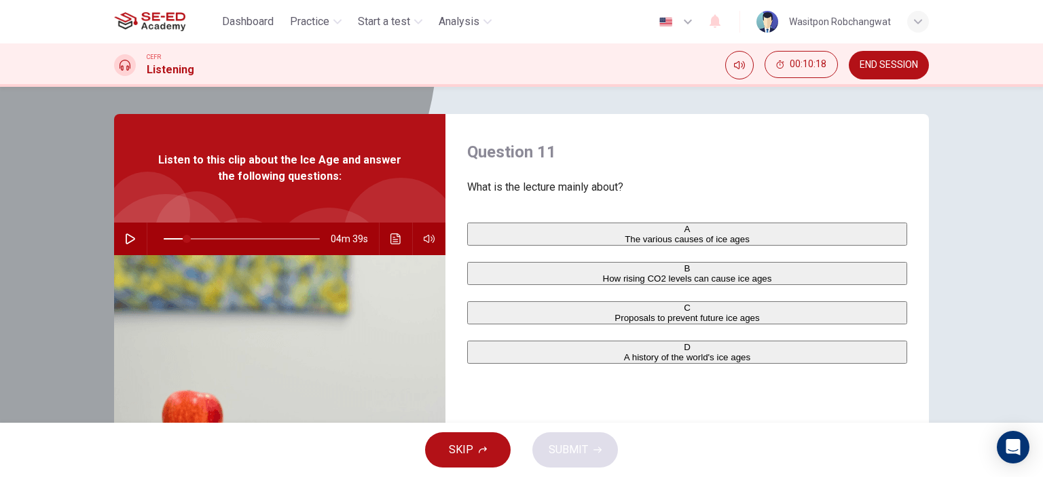
click at [484, 352] on div "D" at bounding box center [687, 347] width 437 height 10
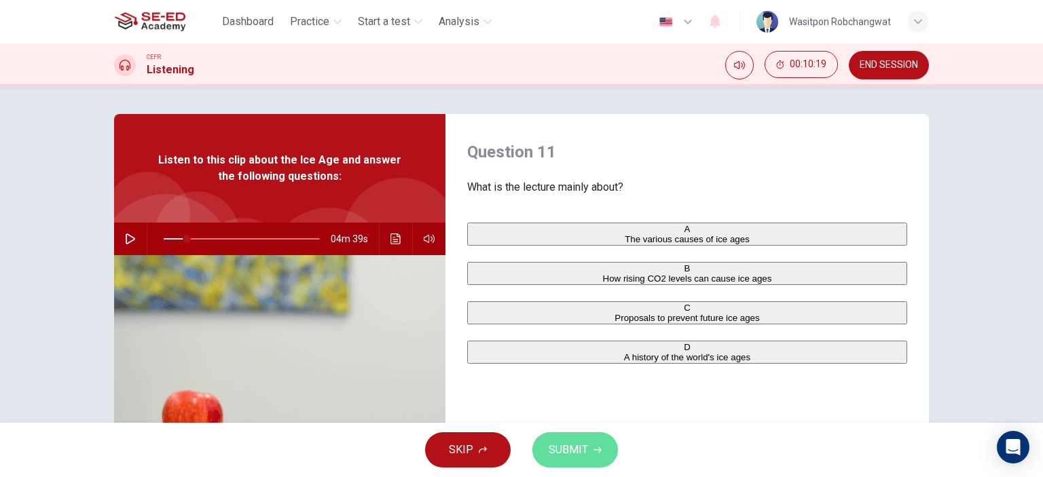
click at [580, 447] on span "SUBMIT" at bounding box center [568, 450] width 39 height 19
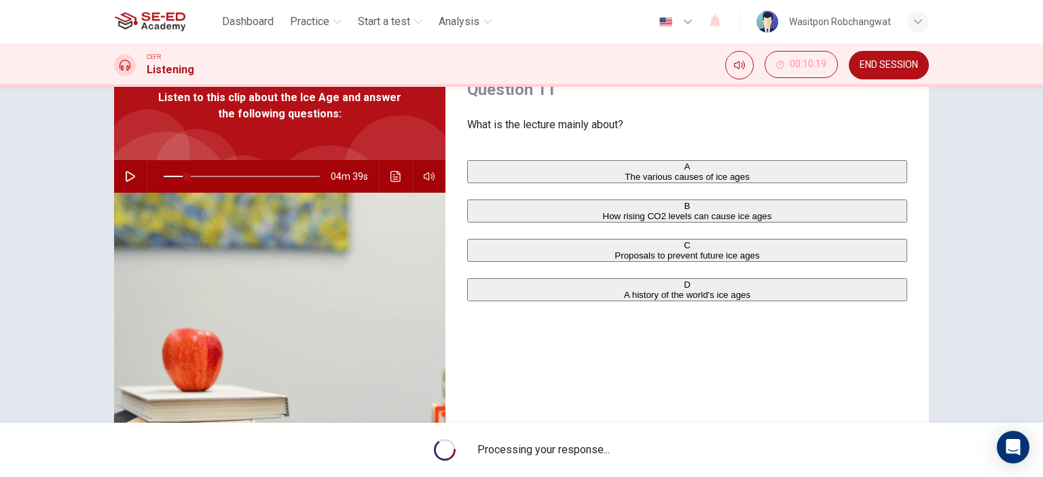
scroll to position [68, 0]
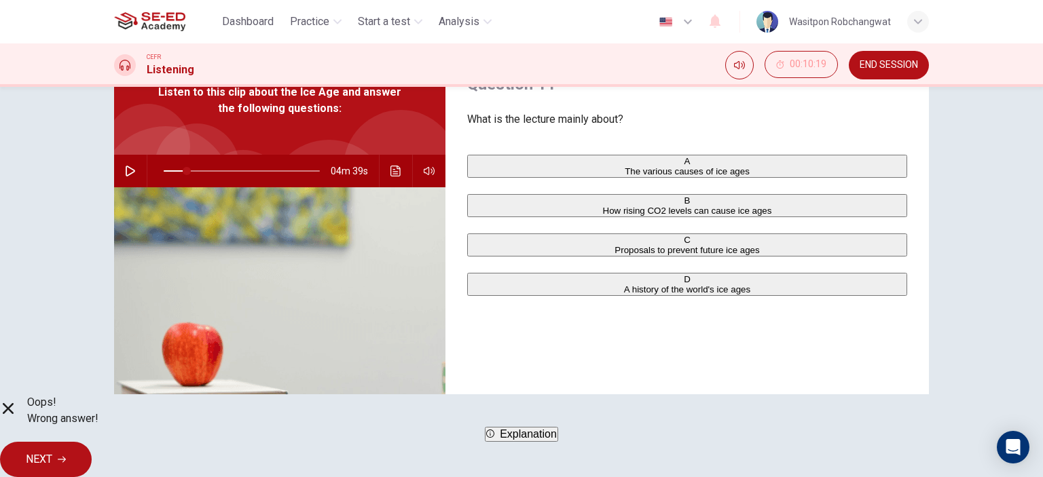
click at [543, 440] on span "Explanation" at bounding box center [528, 434] width 57 height 12
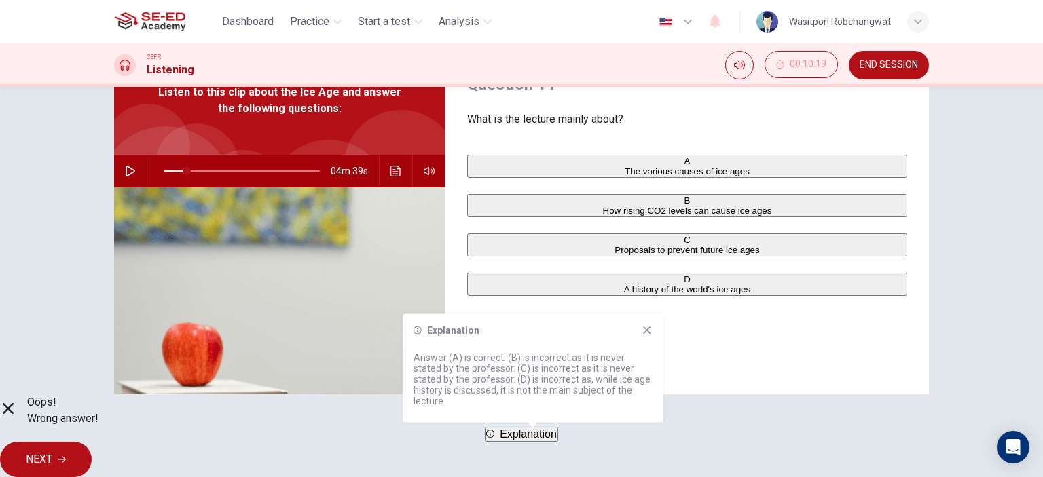
click at [648, 328] on icon at bounding box center [646, 330] width 7 height 7
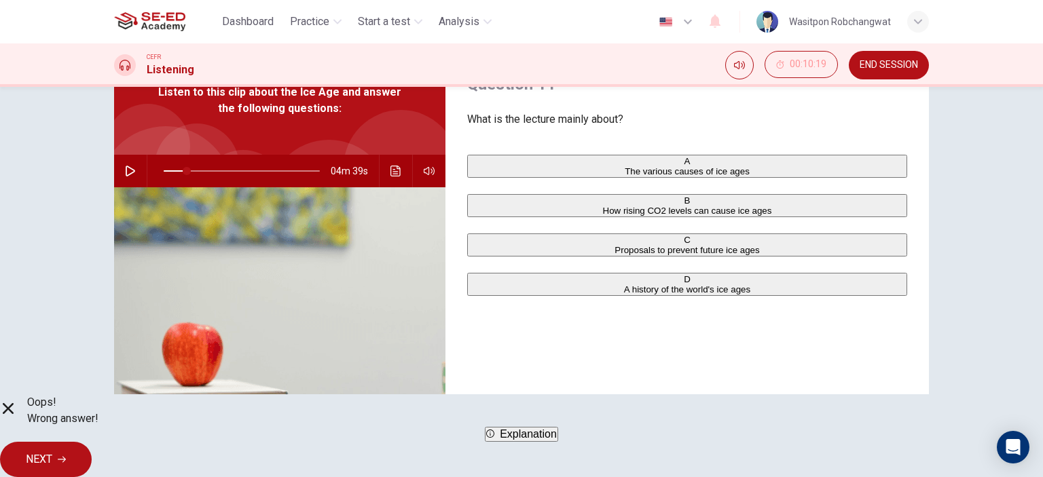
click at [52, 453] on span "NEXT" at bounding box center [39, 459] width 26 height 19
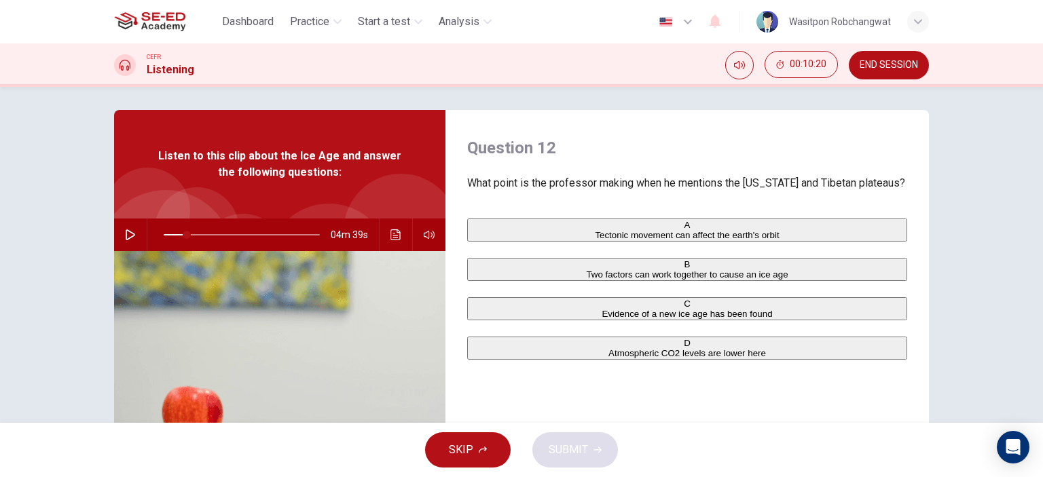
scroll to position [0, 0]
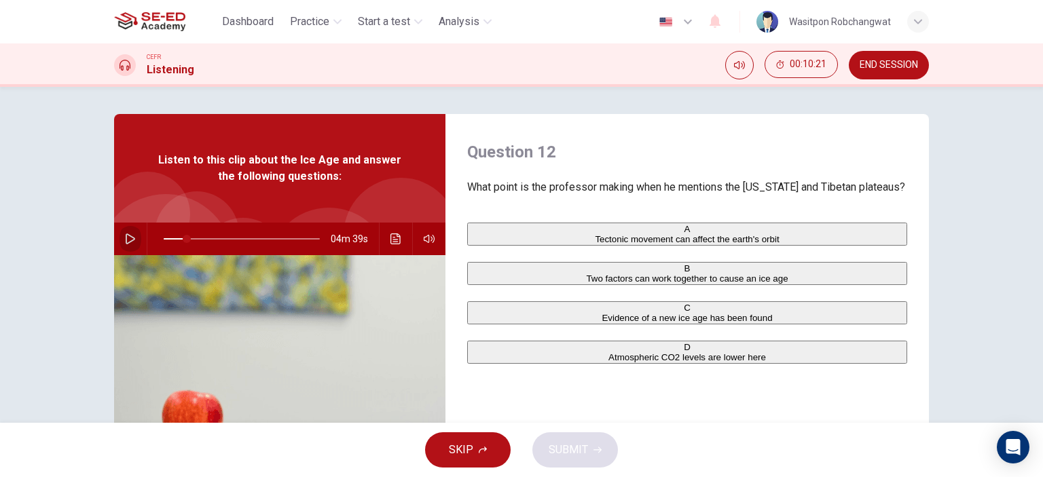
click at [130, 239] on icon "button" at bounding box center [130, 239] width 11 height 11
click at [126, 234] on icon "button" at bounding box center [130, 239] width 11 height 11
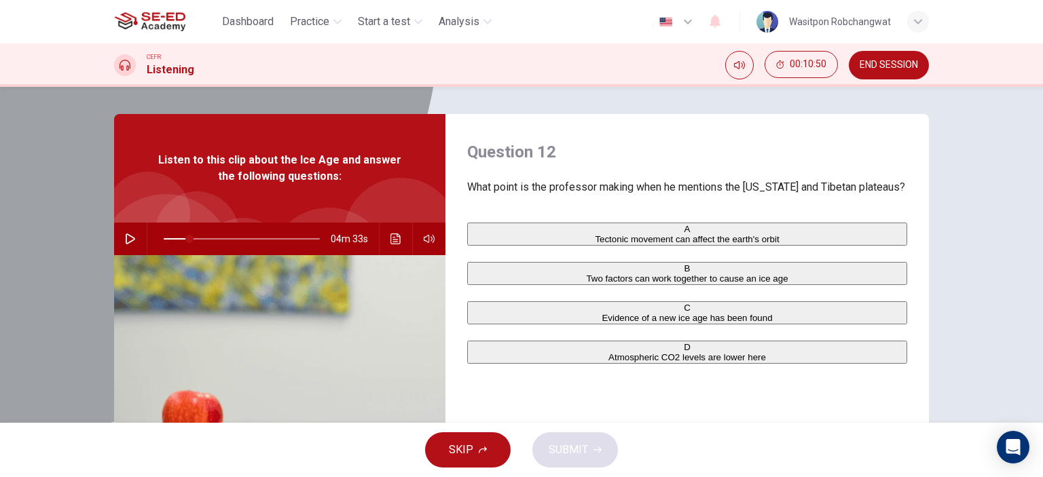
click at [483, 234] on div "A" at bounding box center [687, 229] width 437 height 10
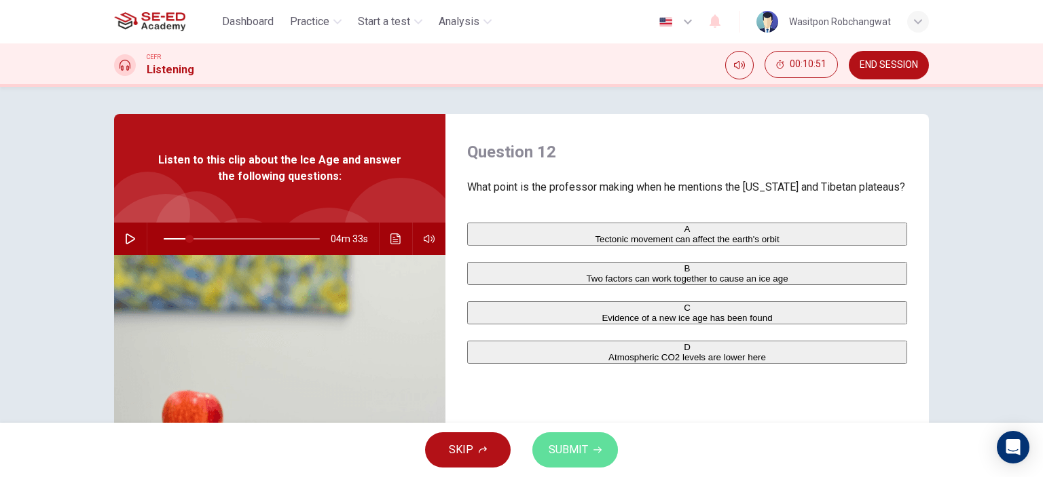
click at [583, 452] on span "SUBMIT" at bounding box center [568, 450] width 39 height 19
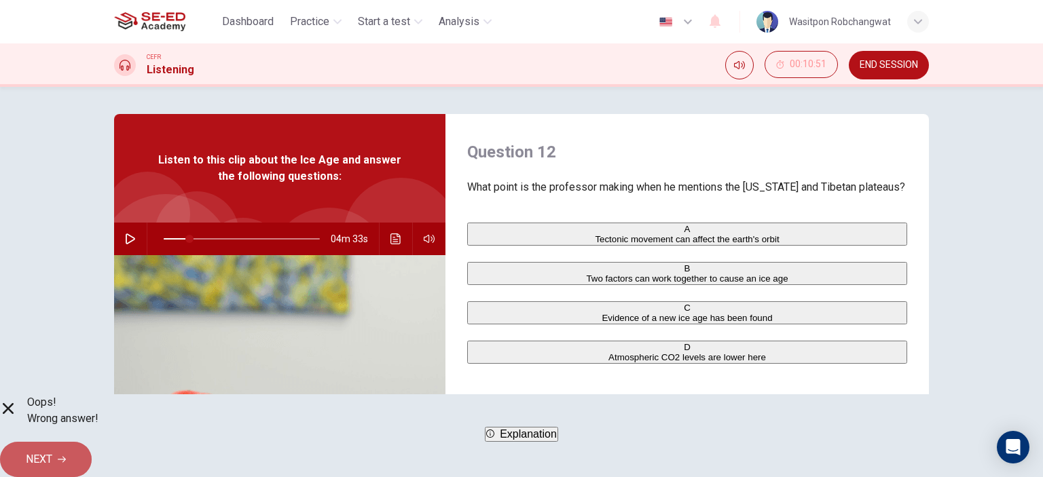
click at [52, 456] on span "NEXT" at bounding box center [39, 459] width 26 height 19
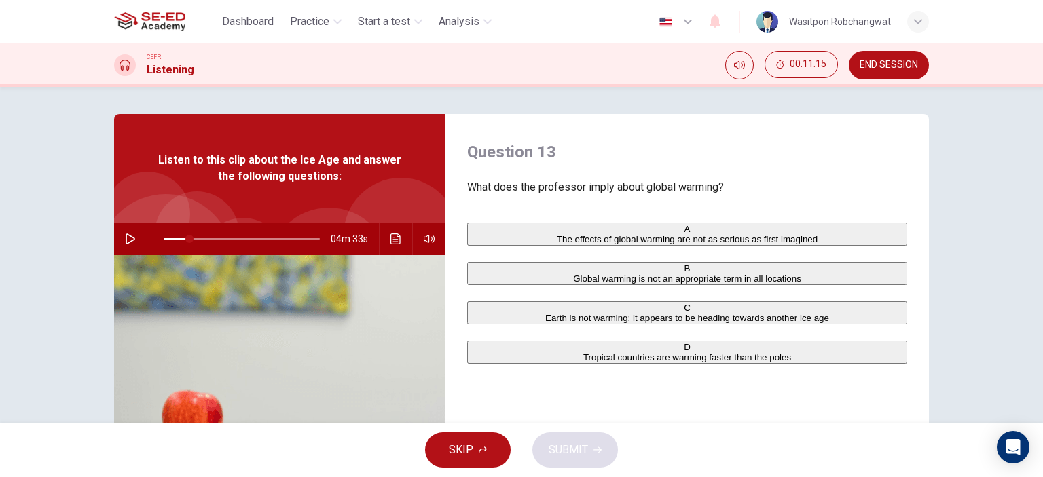
click at [483, 234] on div "A" at bounding box center [687, 229] width 437 height 10
click at [582, 445] on span "SUBMIT" at bounding box center [568, 450] width 39 height 19
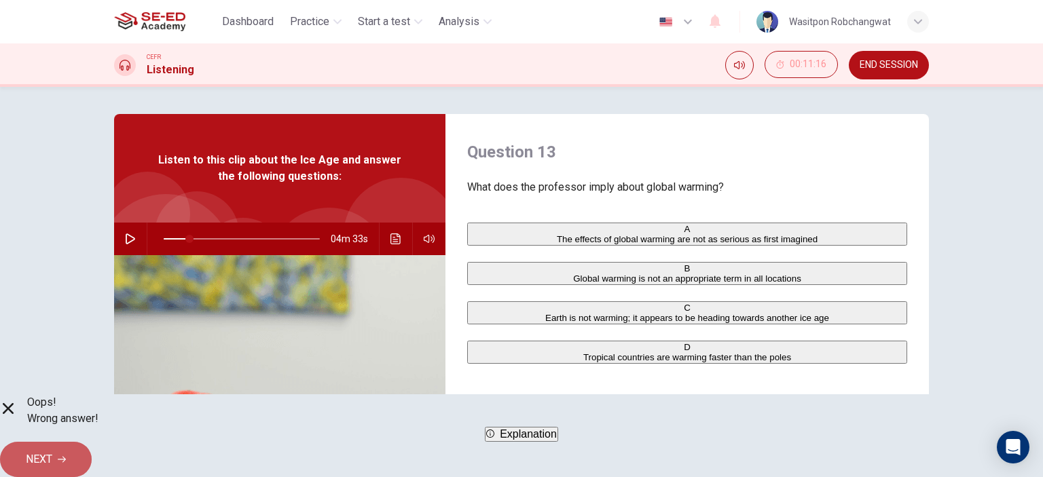
click at [52, 452] on span "NEXT" at bounding box center [39, 459] width 26 height 19
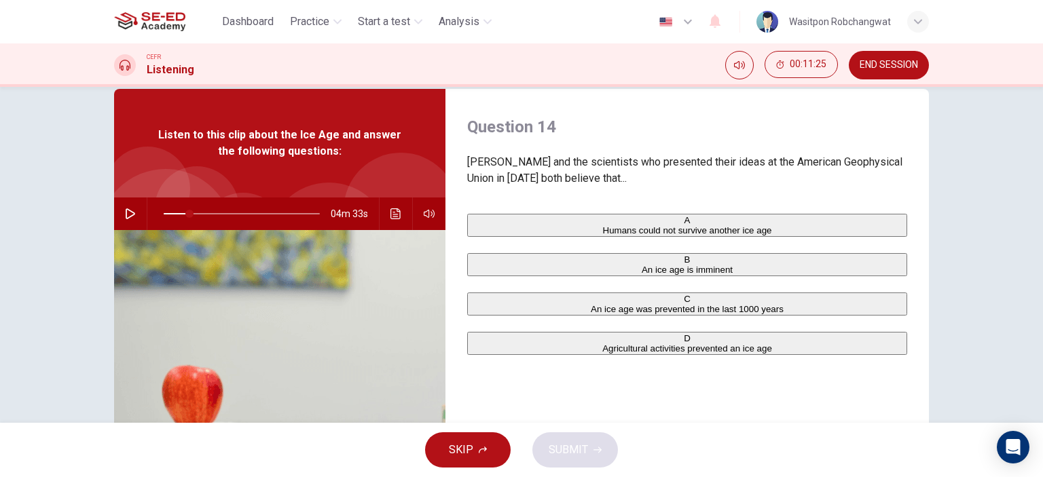
scroll to position [68, 0]
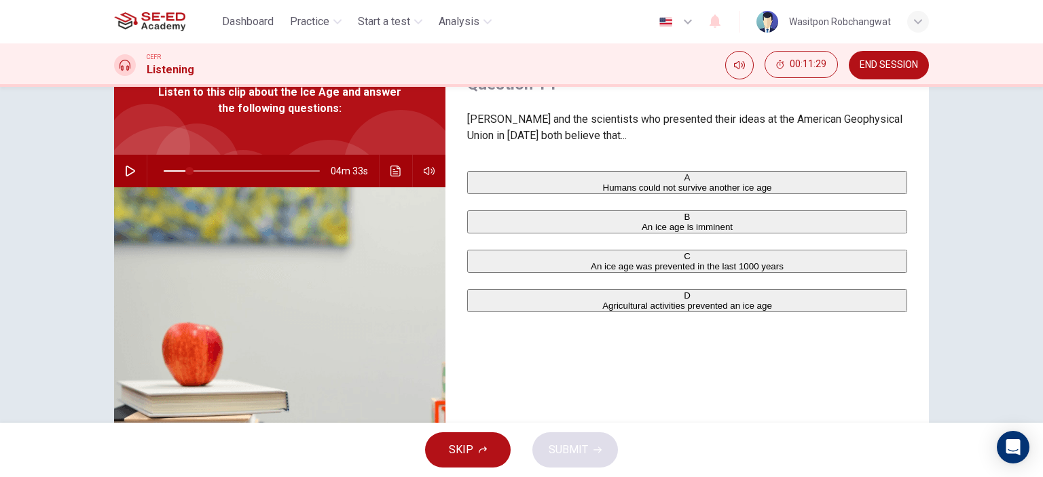
click at [479, 261] on div "C" at bounding box center [687, 256] width 437 height 10
click at [600, 449] on icon "button" at bounding box center [597, 450] width 8 height 8
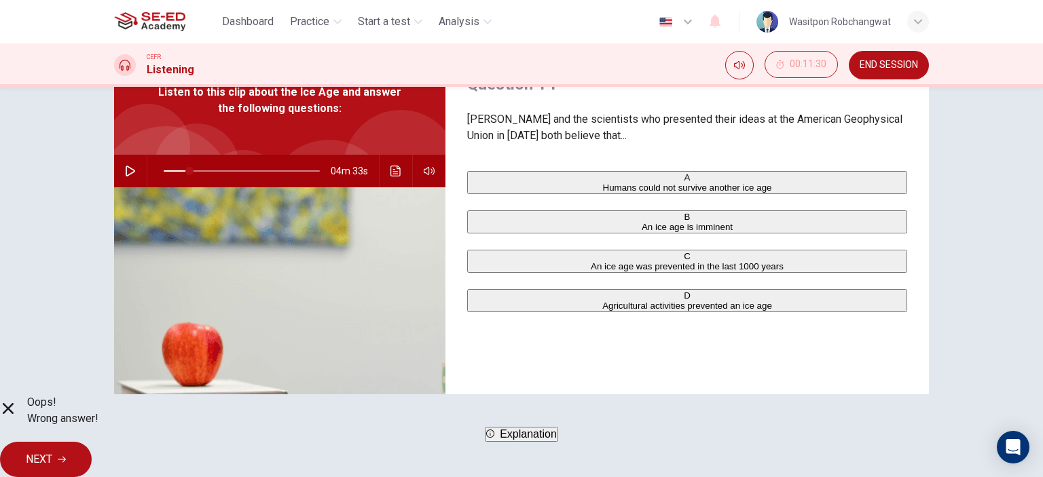
click at [557, 440] on span "Explanation" at bounding box center [528, 434] width 57 height 12
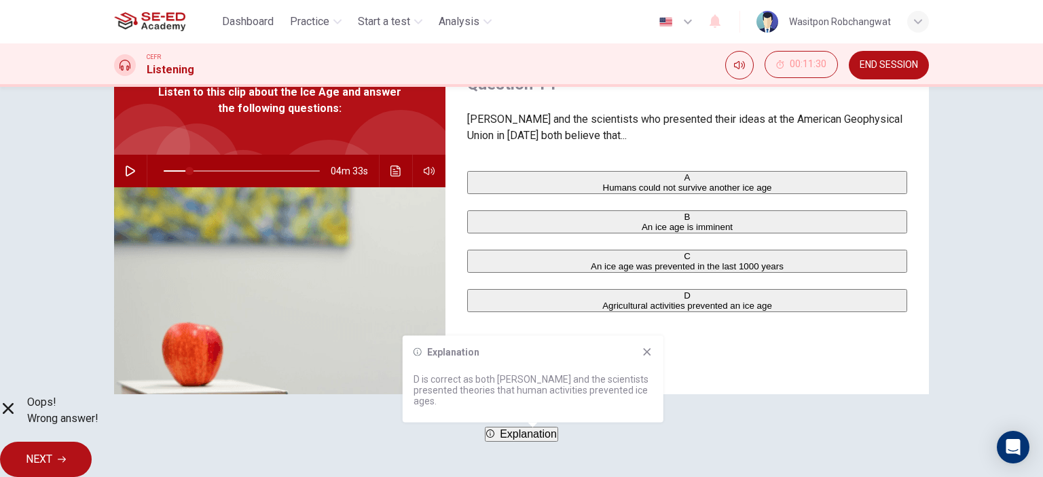
click at [644, 345] on div "Explanation D is correct as both [PERSON_NAME] and the scientists presented the…" at bounding box center [533, 379] width 261 height 87
click at [644, 353] on icon at bounding box center [647, 352] width 11 height 11
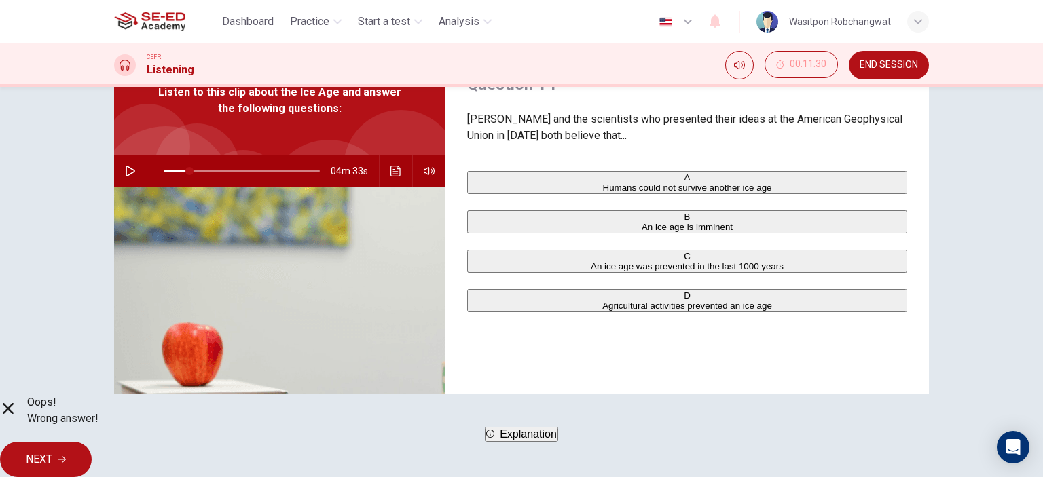
click at [52, 454] on span "NEXT" at bounding box center [39, 459] width 26 height 19
type input "17"
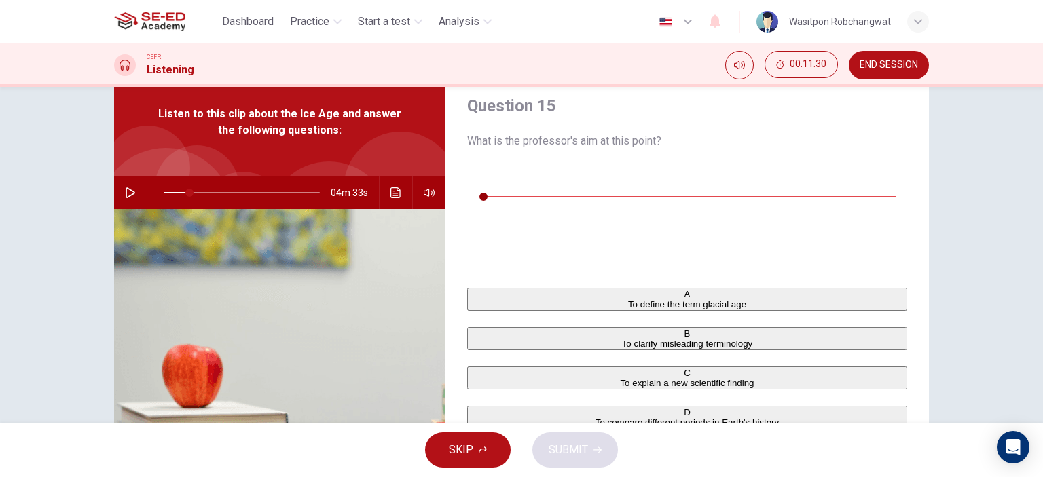
scroll to position [0, 0]
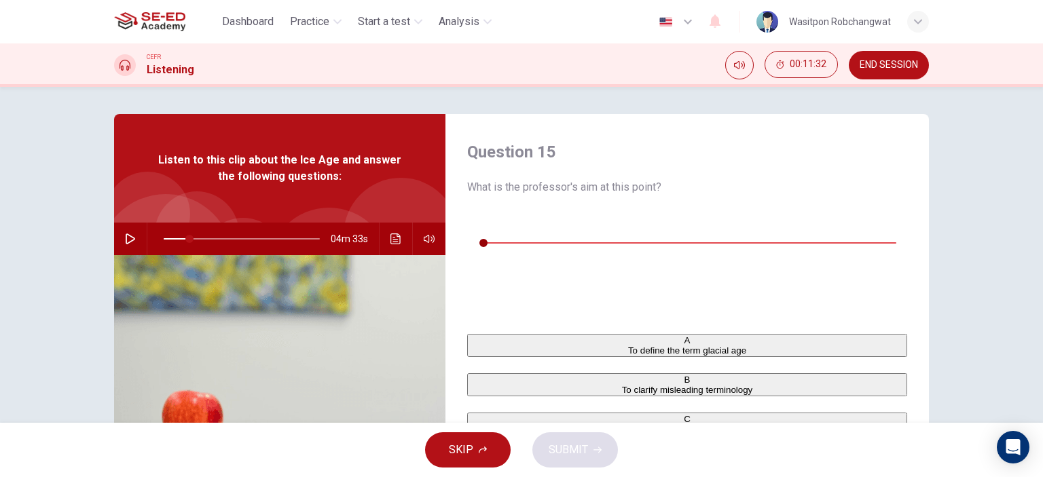
click at [478, 225] on icon "button" at bounding box center [478, 222] width 11 height 11
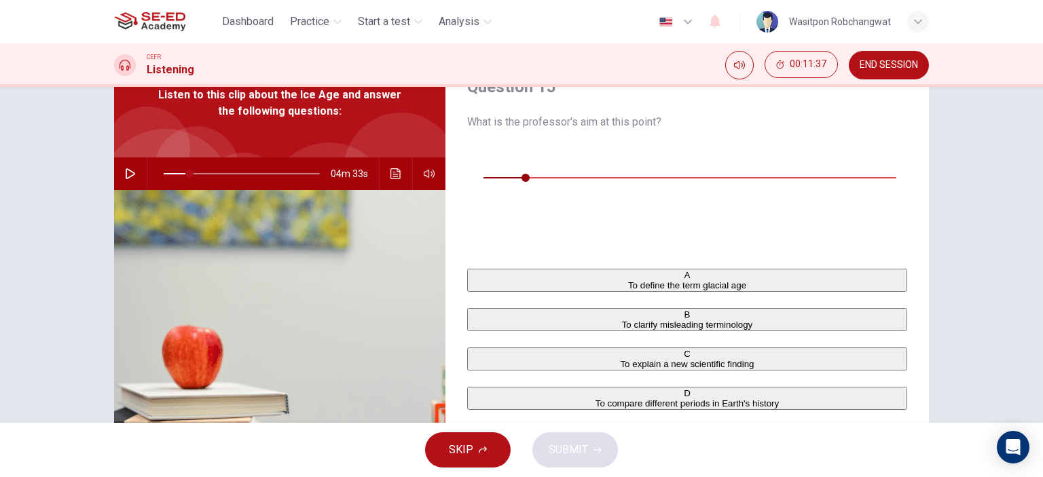
scroll to position [68, 0]
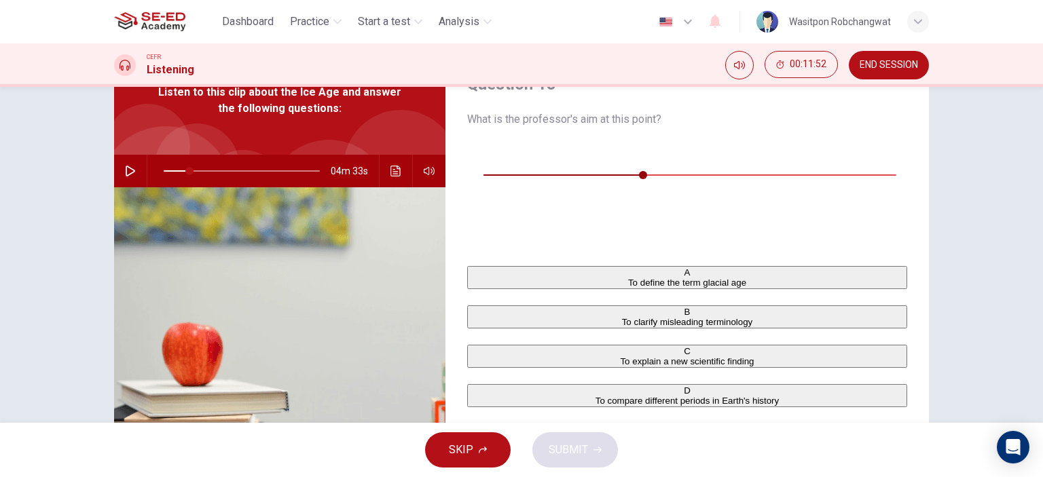
type input "41"
click at [479, 268] on div "A" at bounding box center [687, 273] width 437 height 10
type input "17"
type input "51"
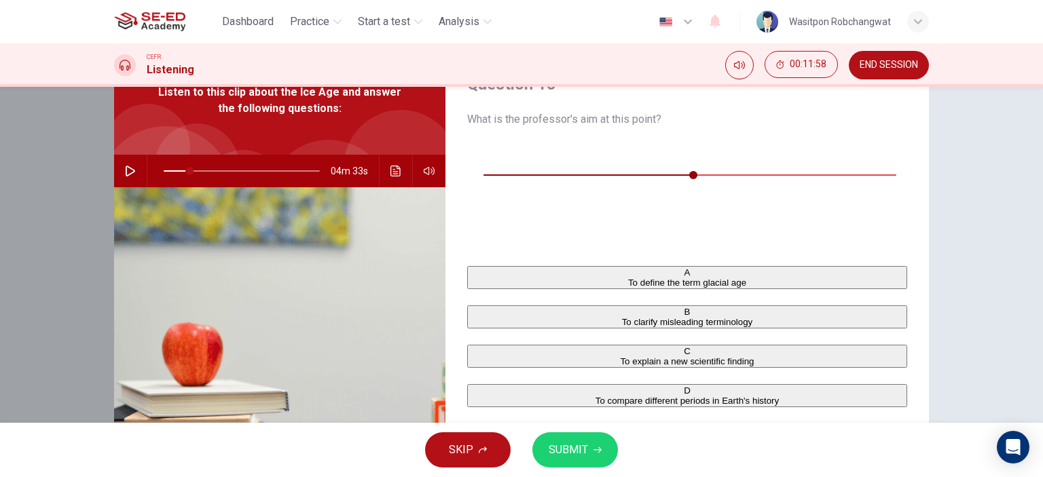
click at [478, 346] on div "C" at bounding box center [687, 351] width 437 height 10
type input "17"
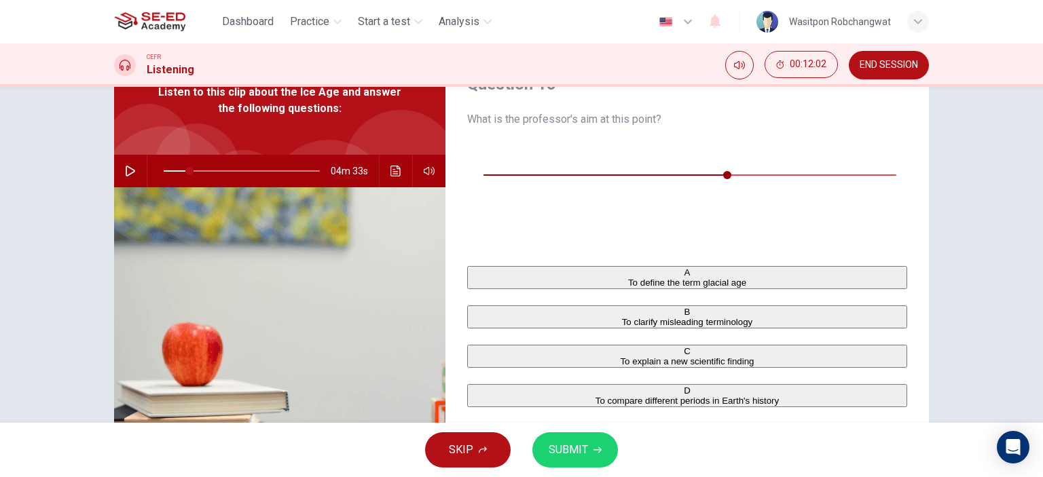
type input "61"
click at [477, 268] on div "A" at bounding box center [687, 273] width 437 height 10
type input "17"
type input "92"
click at [576, 453] on span "SUBMIT" at bounding box center [568, 450] width 39 height 19
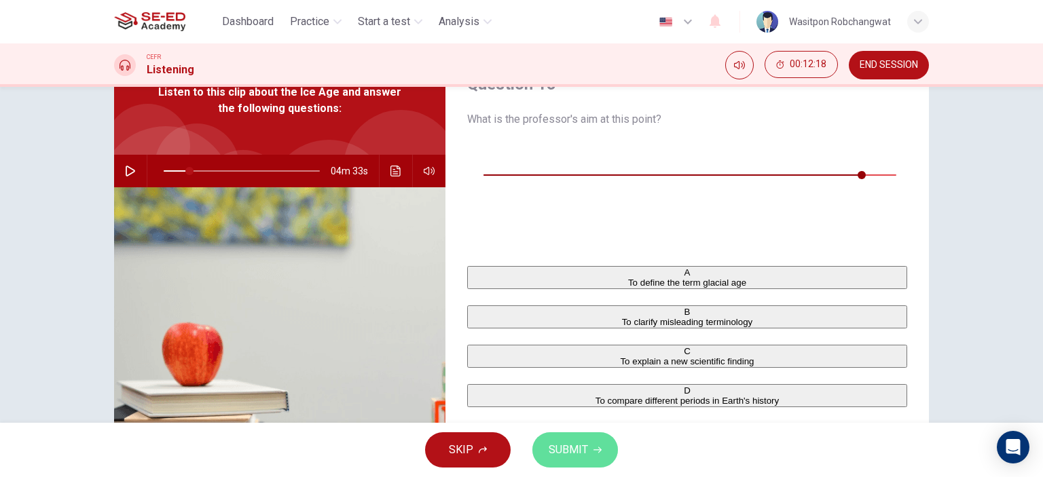
type input "17"
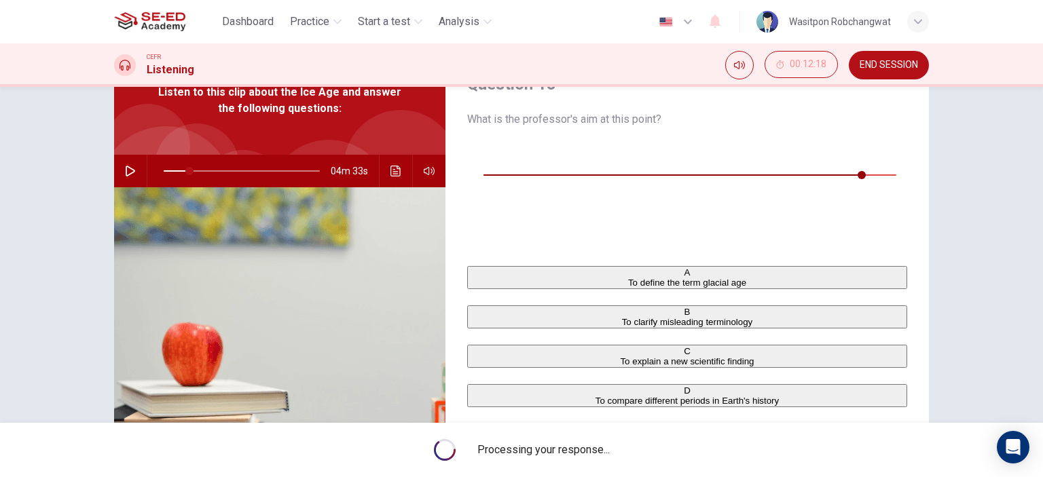
type input "94"
type input "17"
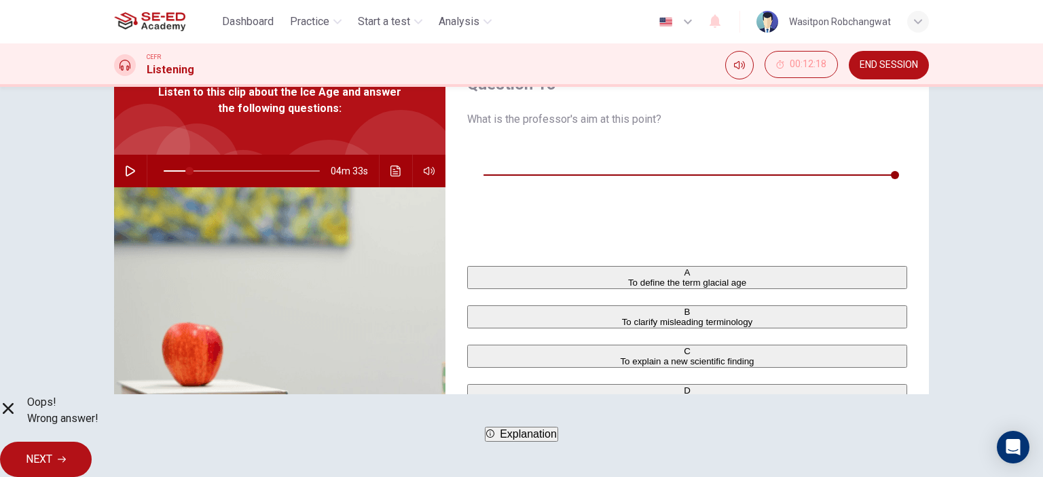
type input "0"
click at [52, 457] on span "NEXT" at bounding box center [39, 459] width 26 height 19
type input "17"
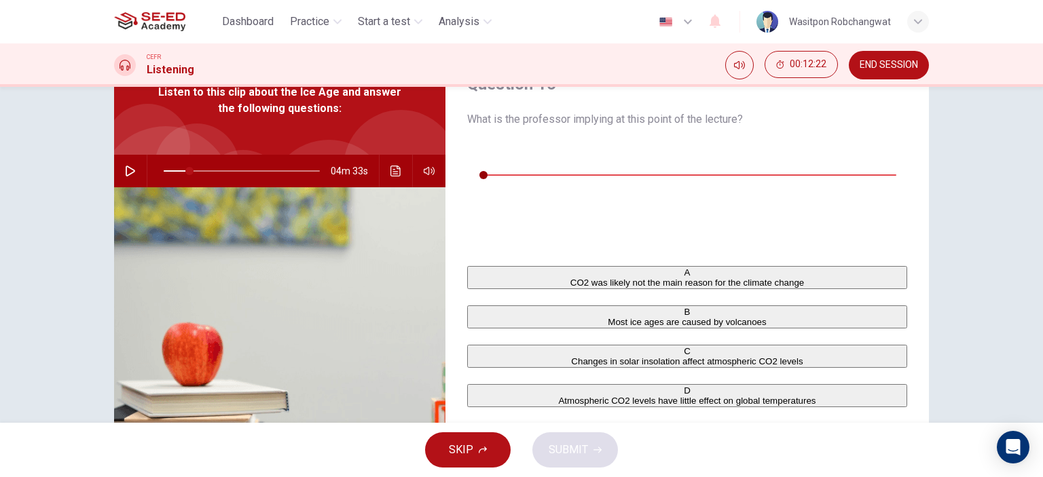
click at [476, 154] on icon "button" at bounding box center [478, 154] width 10 height 11
type input "37"
click at [481, 346] on div "C" at bounding box center [687, 351] width 437 height 10
type input "17"
type input "0"
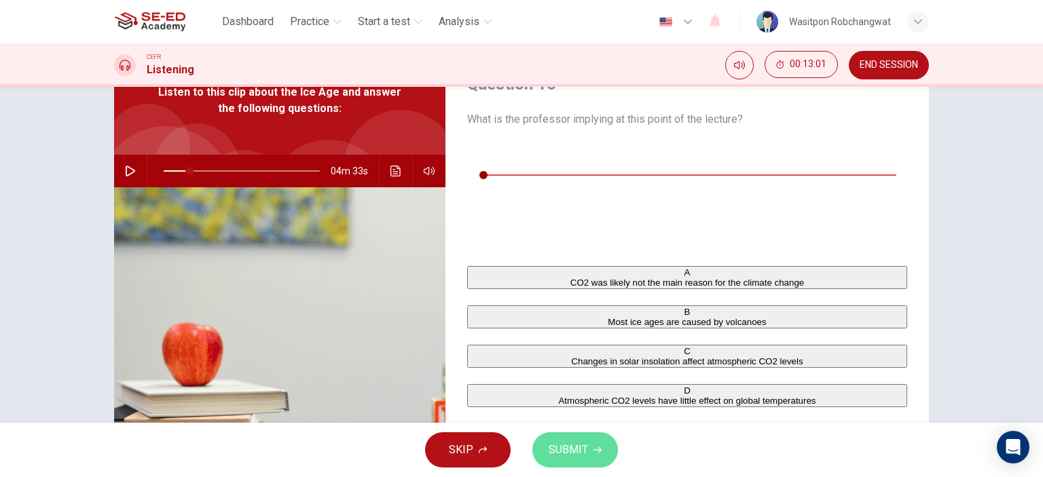
click at [589, 450] on button "SUBMIT" at bounding box center [575, 450] width 86 height 35
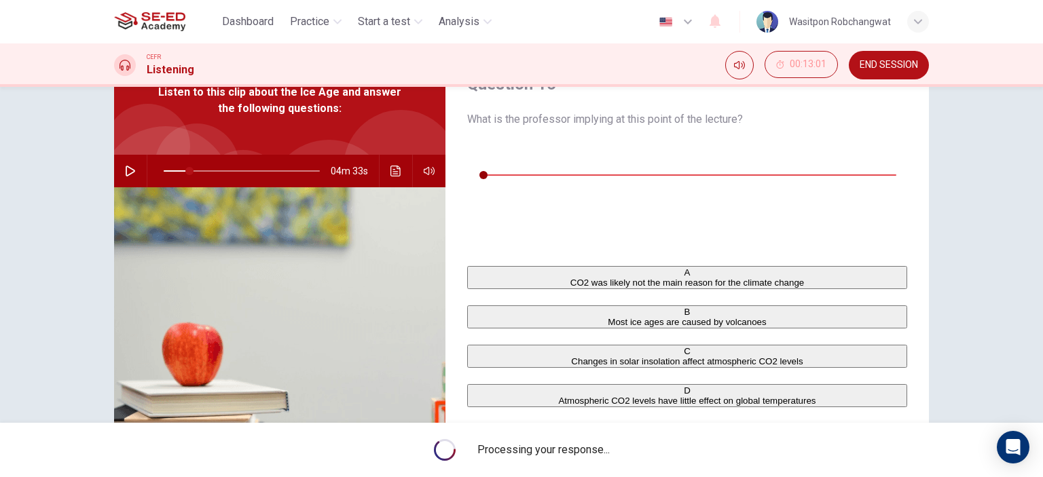
type input "17"
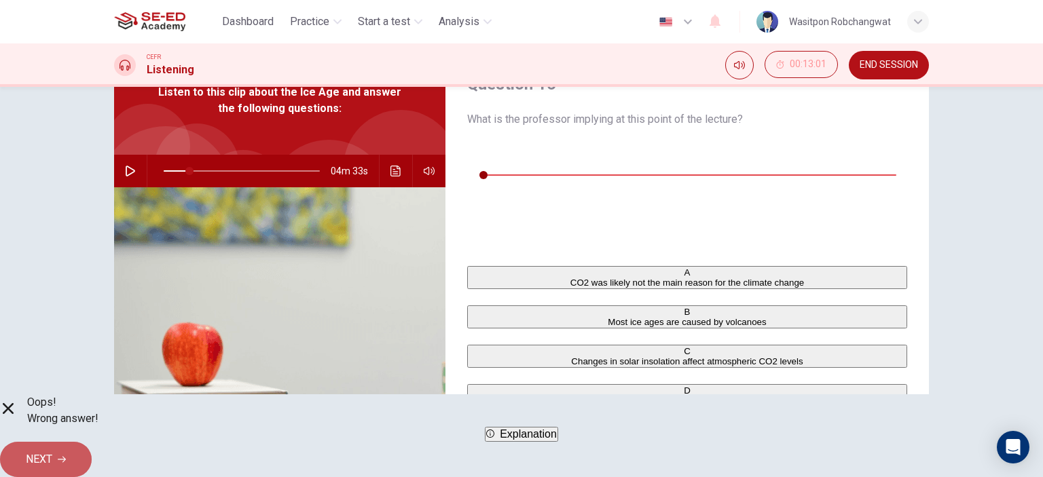
click at [52, 450] on span "NEXT" at bounding box center [39, 459] width 26 height 19
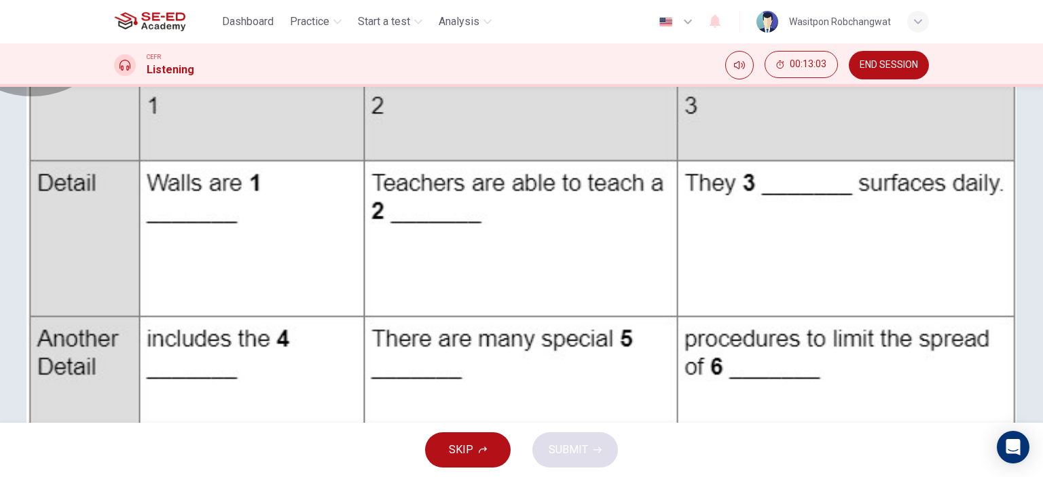
click at [180, 229] on button "Click to Zoom" at bounding box center [147, 222] width 66 height 13
click at [894, 262] on img at bounding box center [521, 238] width 1043 height 477
drag, startPoint x: 990, startPoint y: 29, endPoint x: 983, endPoint y: 35, distance: 9.6
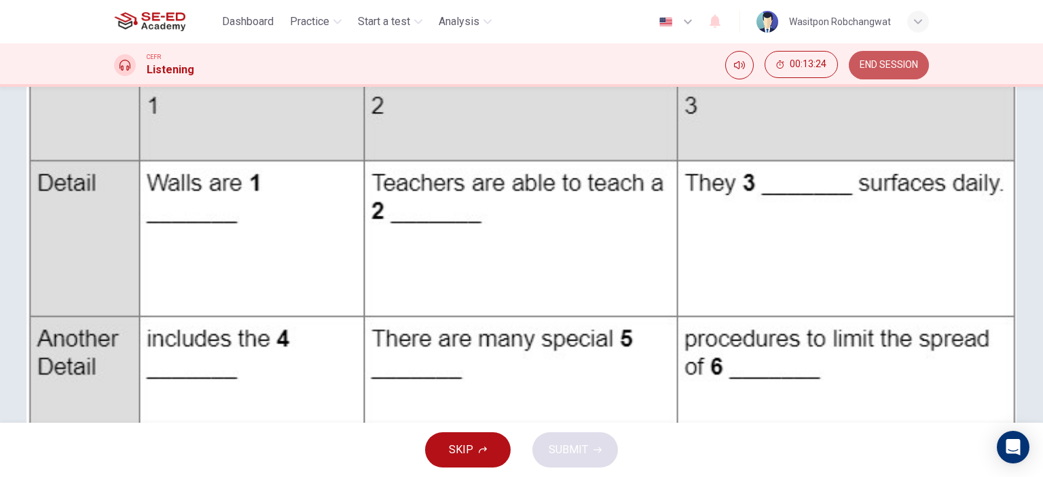
click at [902, 67] on span "END SESSION" at bounding box center [889, 65] width 58 height 11
